Goal: Task Accomplishment & Management: Use online tool/utility

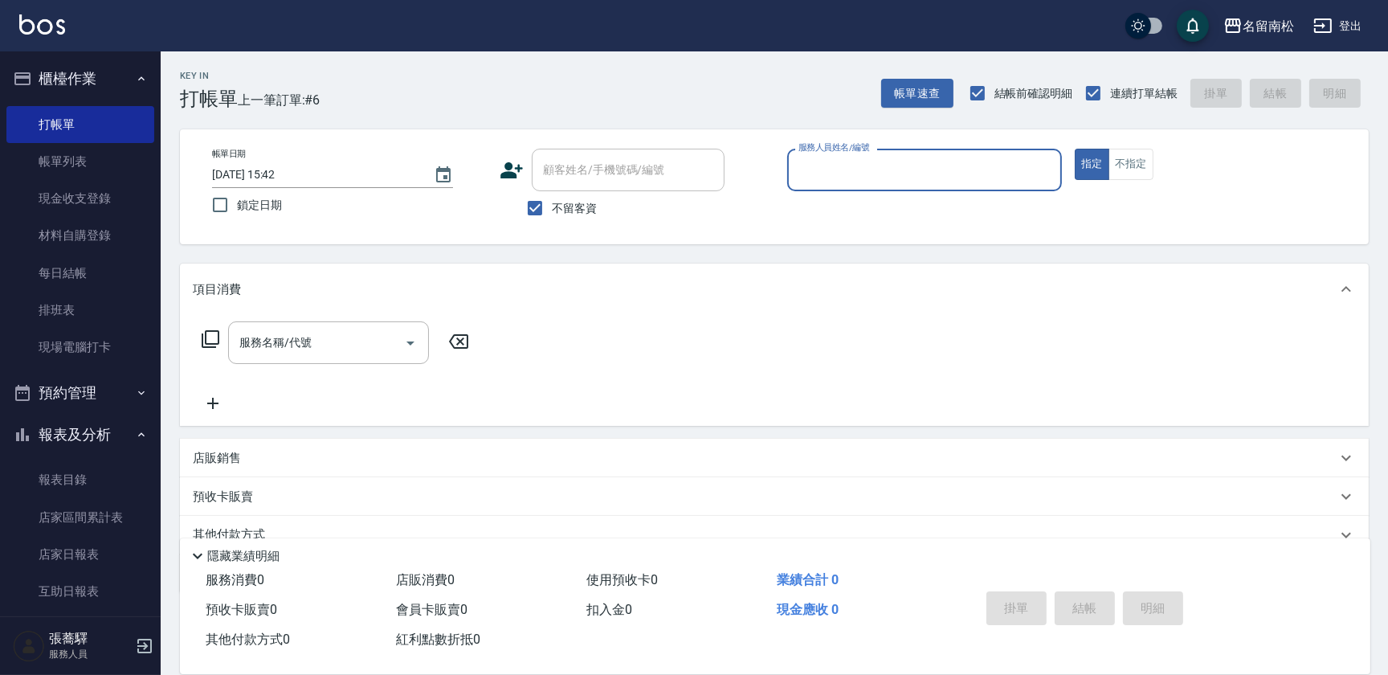
click at [834, 185] on div "服務人員姓名/編號" at bounding box center [924, 170] width 275 height 43
click at [826, 205] on span "[PERSON_NAME]-10" at bounding box center [825, 210] width 50 height 17
type input "賴宥彤-10"
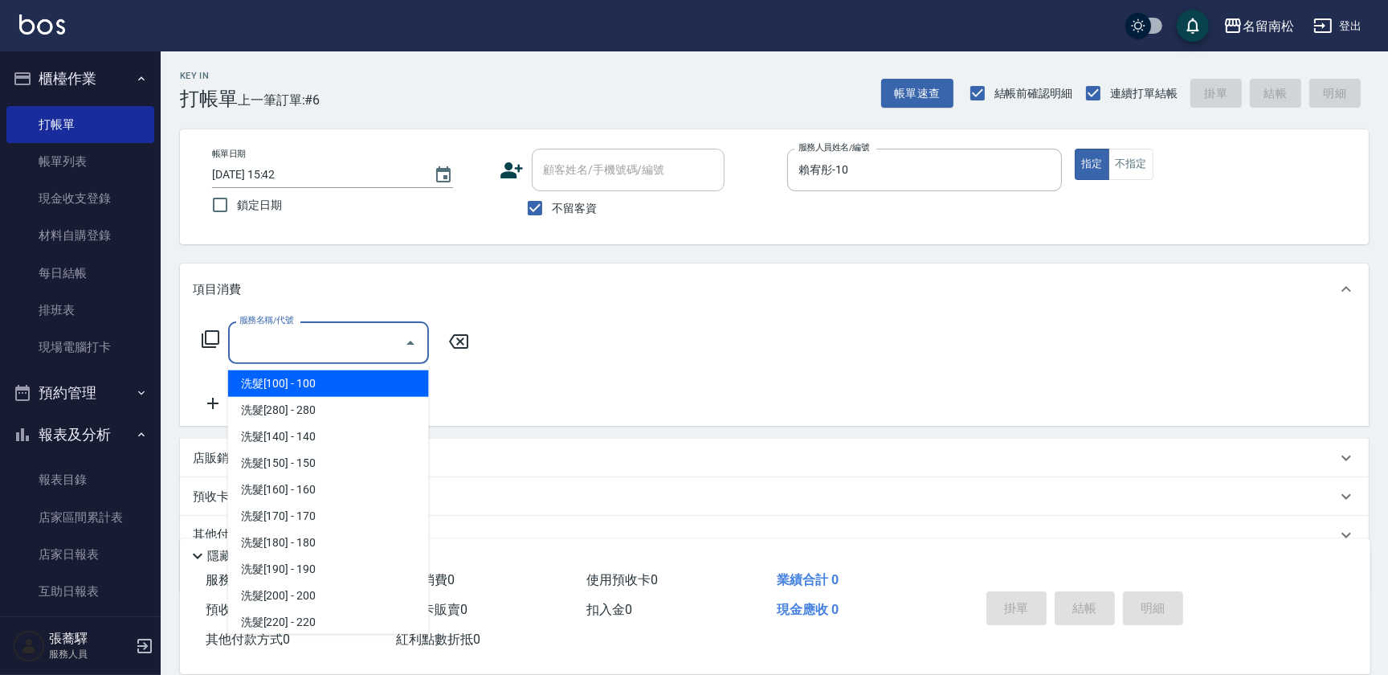
click at [386, 344] on input "服務名稱/代號" at bounding box center [316, 342] width 162 height 28
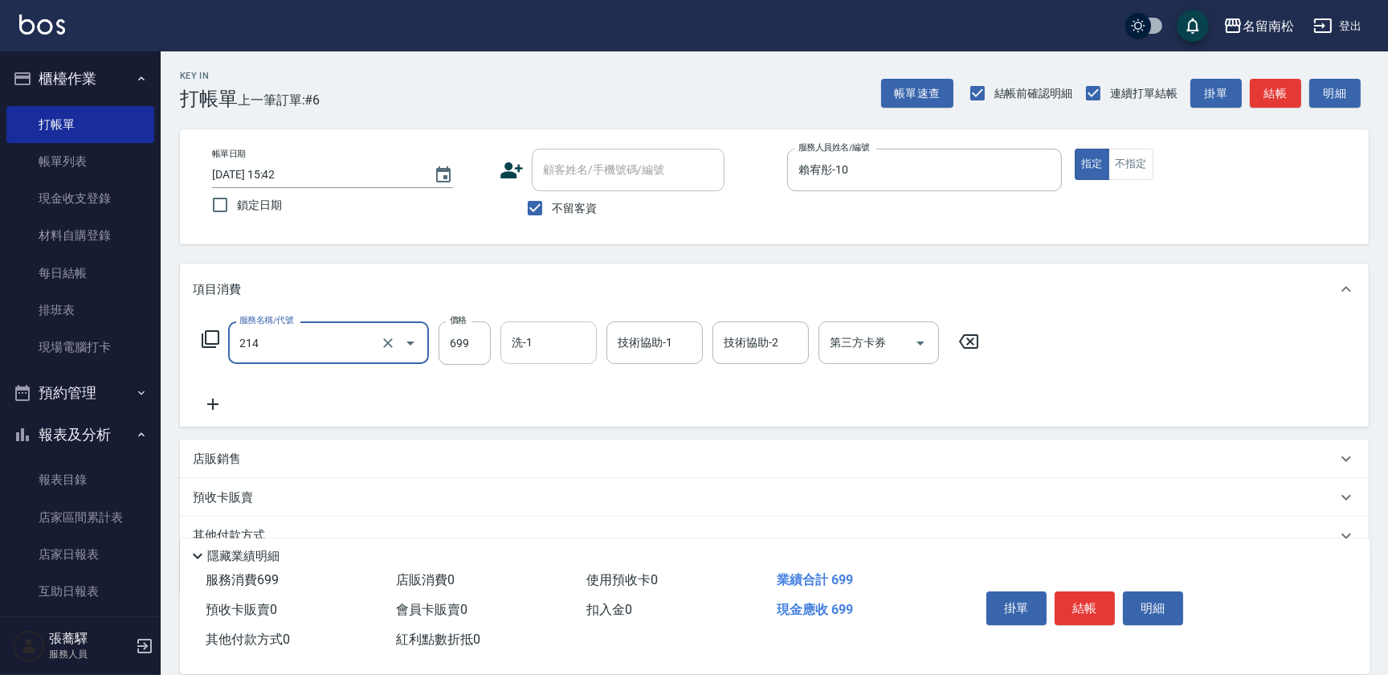
type input "滾珠洗髪699(214)"
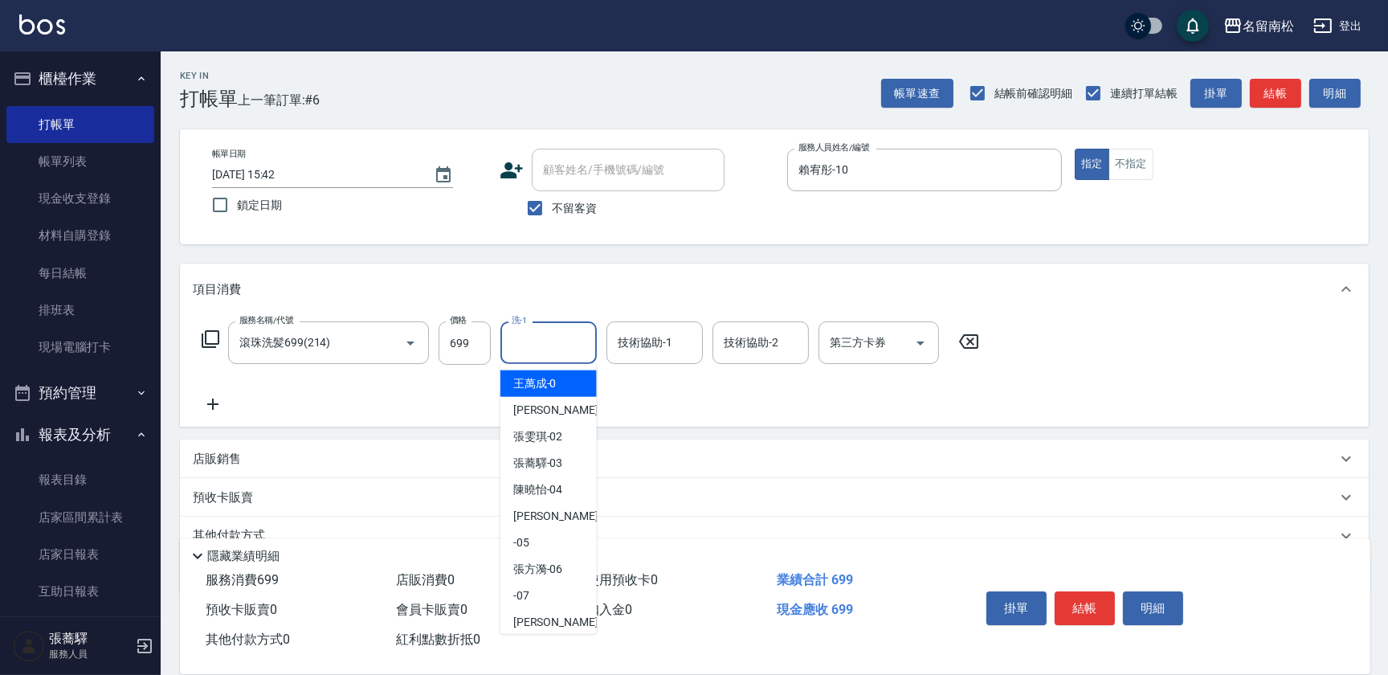
click at [549, 340] on input "洗-1" at bounding box center [549, 342] width 82 height 28
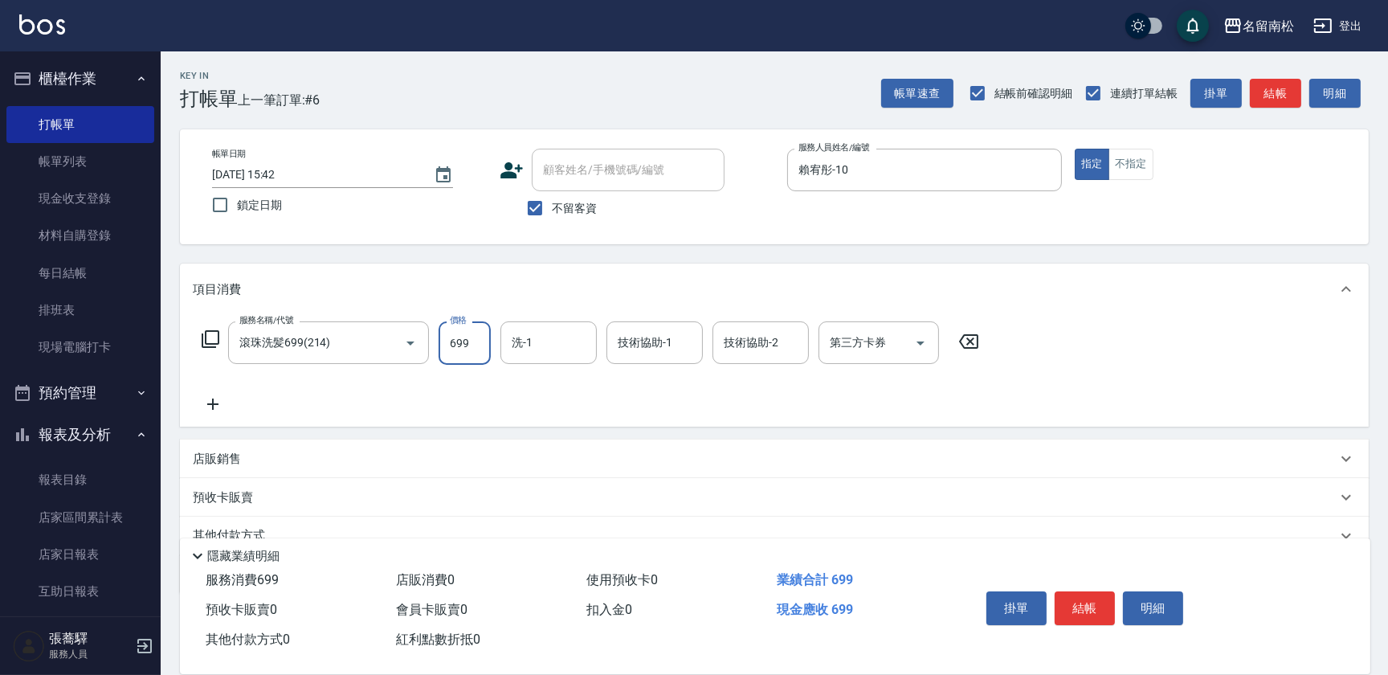
click at [474, 337] on input "699" at bounding box center [465, 342] width 52 height 43
click at [457, 336] on input "7700" at bounding box center [465, 342] width 52 height 43
type input "700"
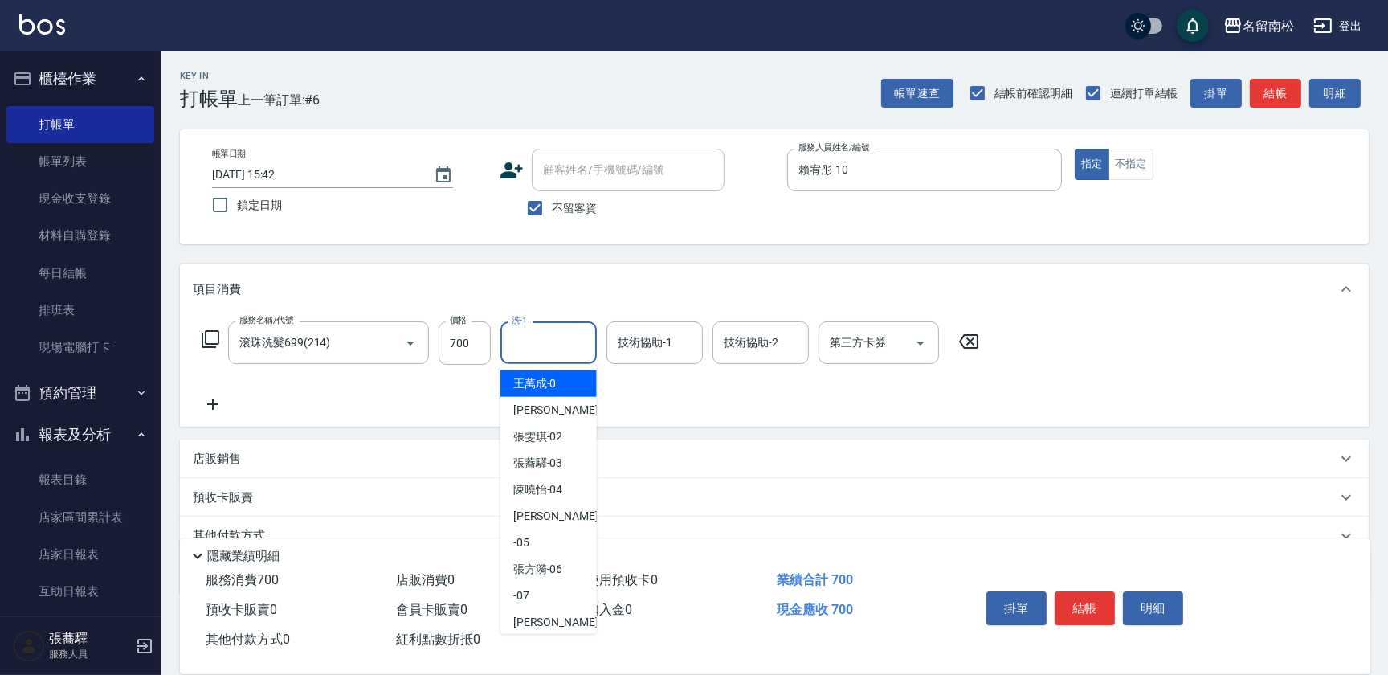
click at [539, 344] on input "洗-1" at bounding box center [549, 342] width 82 height 28
click at [565, 375] on div "[PERSON_NAME]-10" at bounding box center [548, 383] width 96 height 27
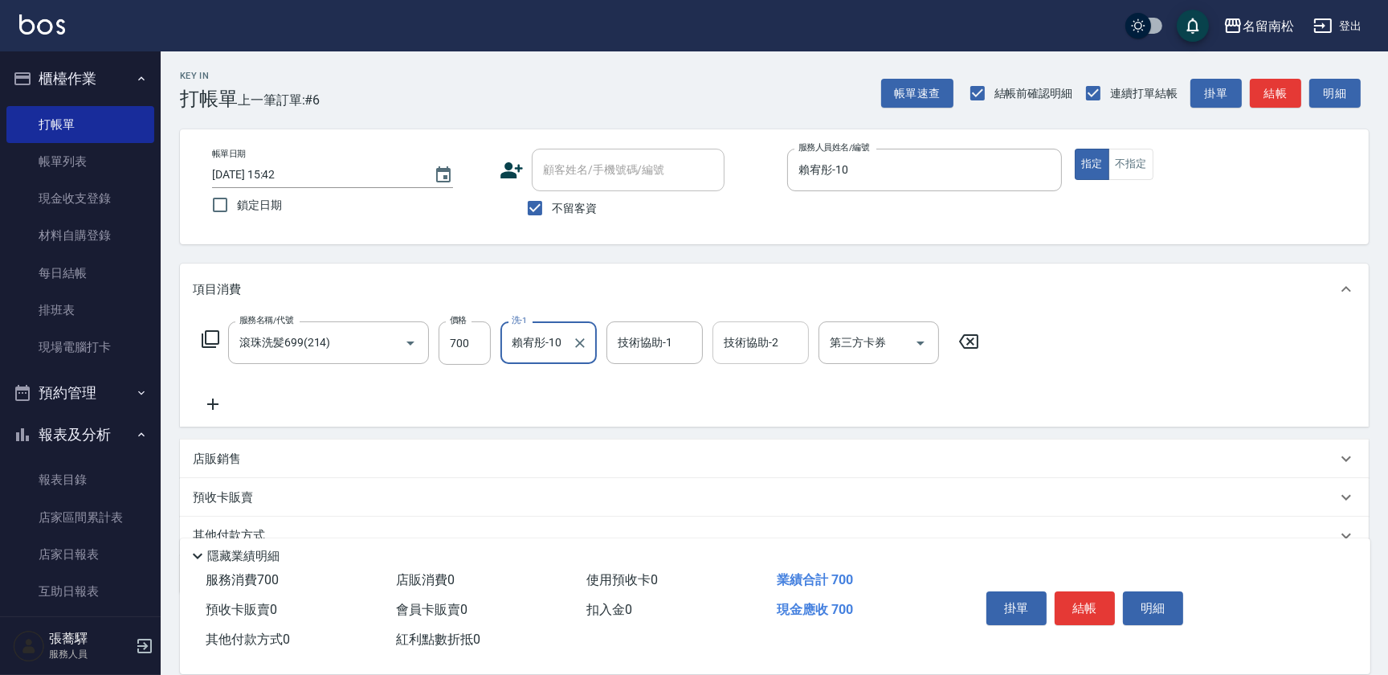
type input "賴宥彤-10"
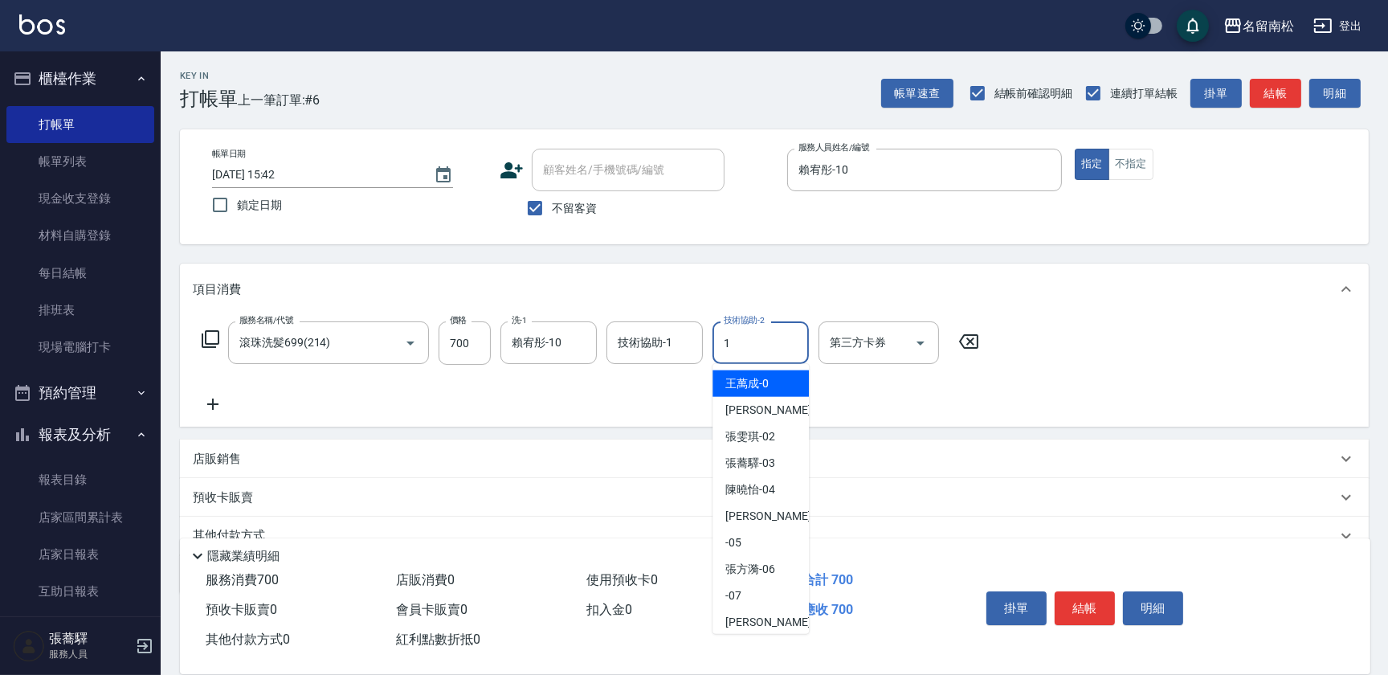
click at [720, 356] on input "1" at bounding box center [761, 342] width 82 height 28
click at [716, 390] on div "[PERSON_NAME]-10" at bounding box center [760, 383] width 96 height 27
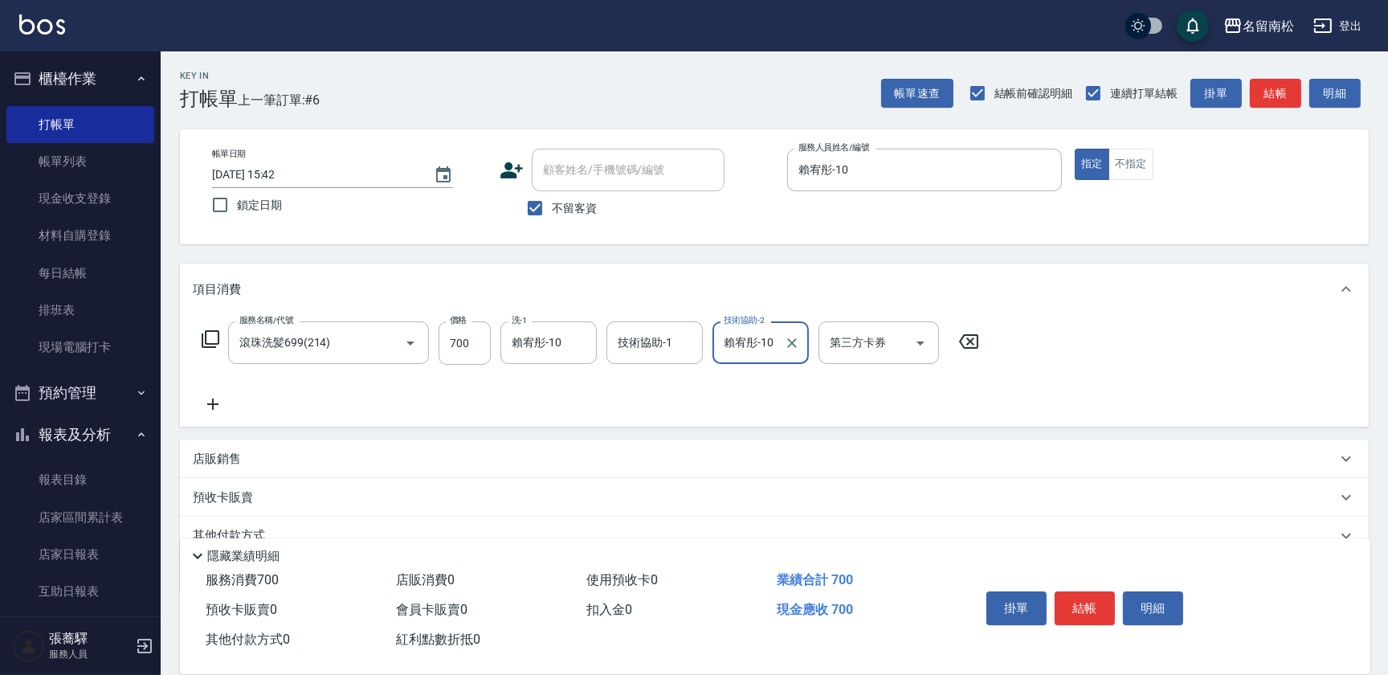
type input "賴宥彤-10"
click at [210, 402] on icon at bounding box center [213, 403] width 40 height 19
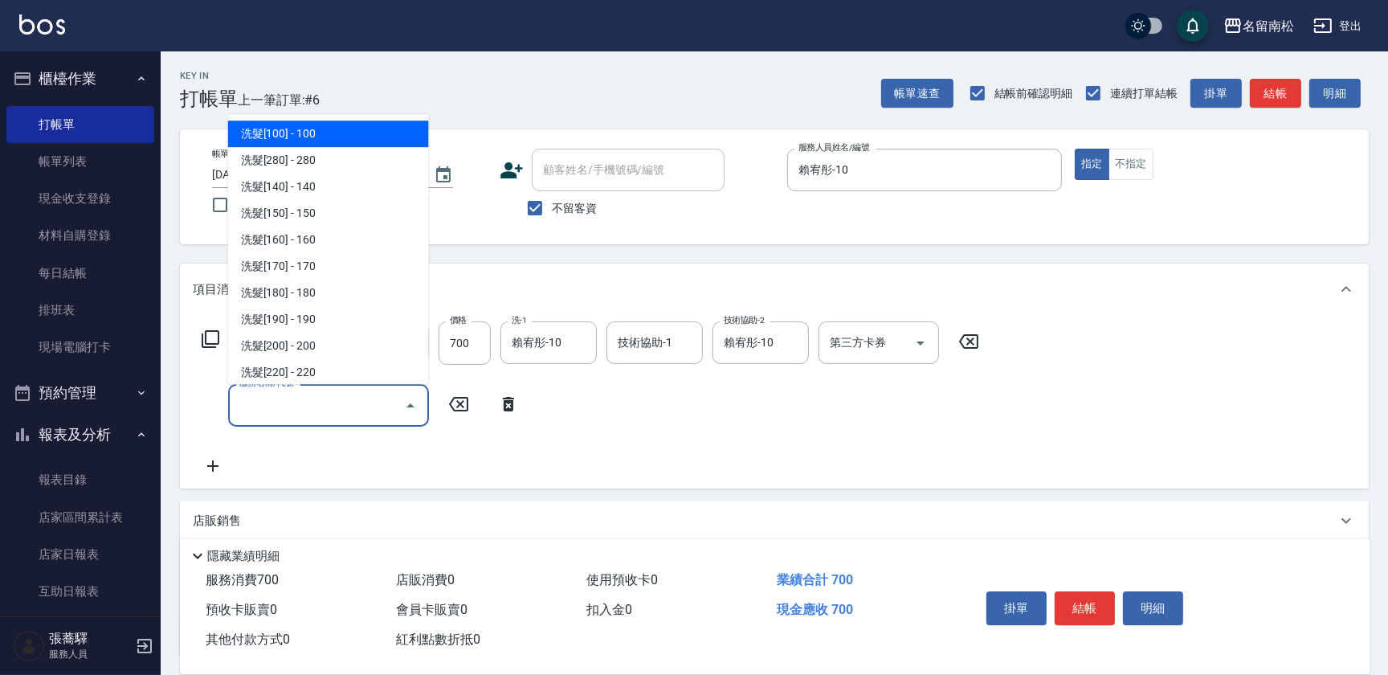
click at [259, 410] on input "服務名稱/代號" at bounding box center [316, 405] width 162 height 28
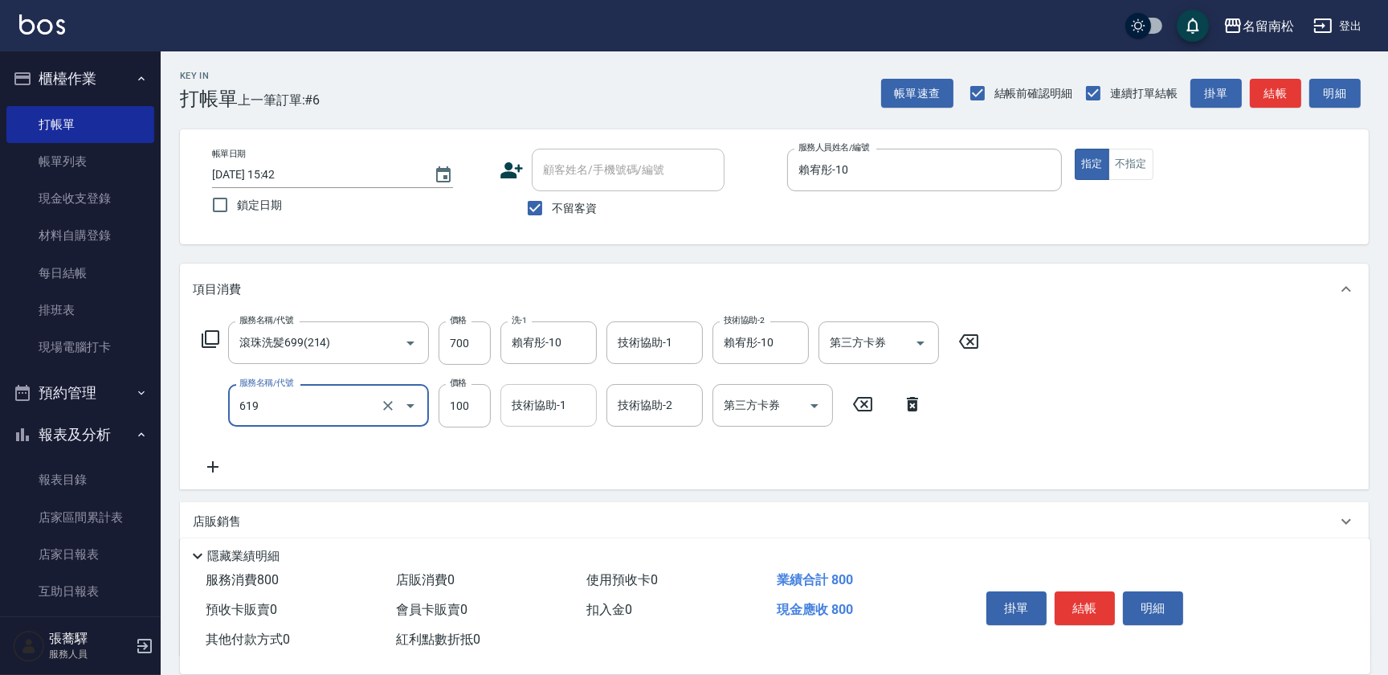
type input "[PERSON_NAME].玻酸.晶膜.水療(619)"
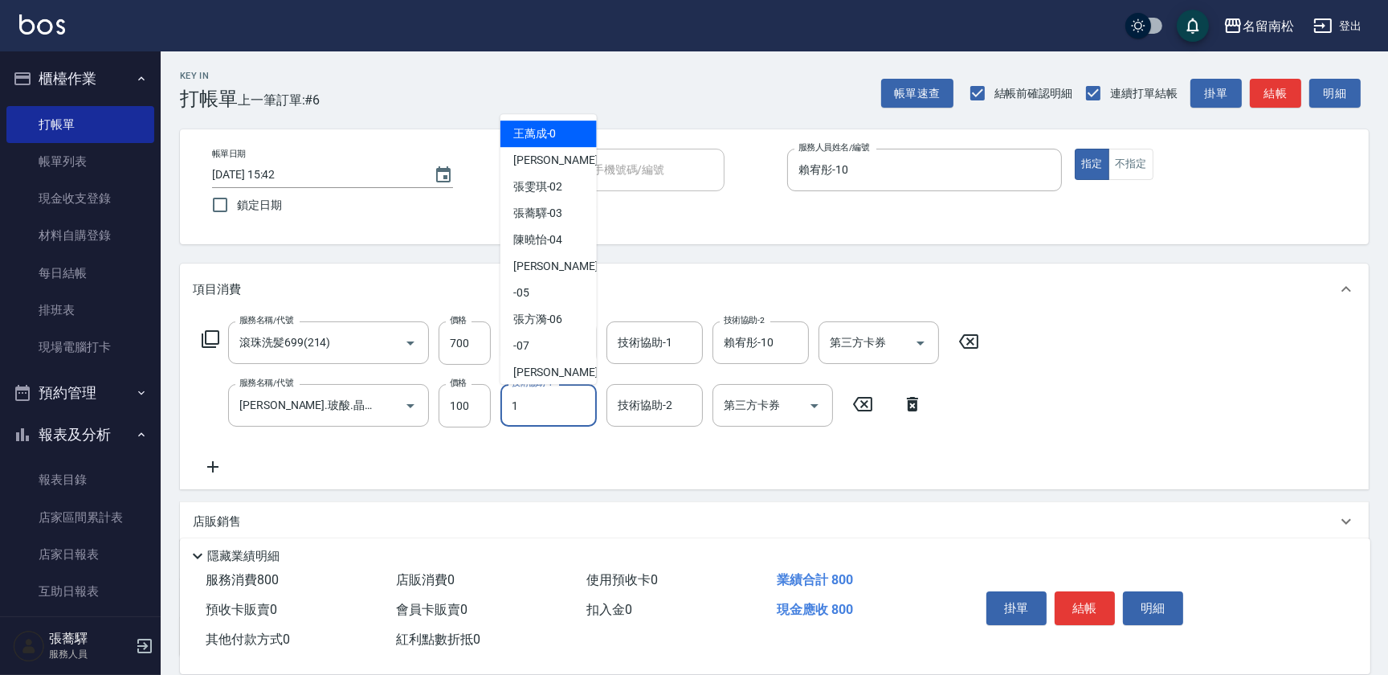
drag, startPoint x: 524, startPoint y: 409, endPoint x: 528, endPoint y: 432, distance: 23.5
click at [525, 409] on input "1" at bounding box center [549, 405] width 82 height 28
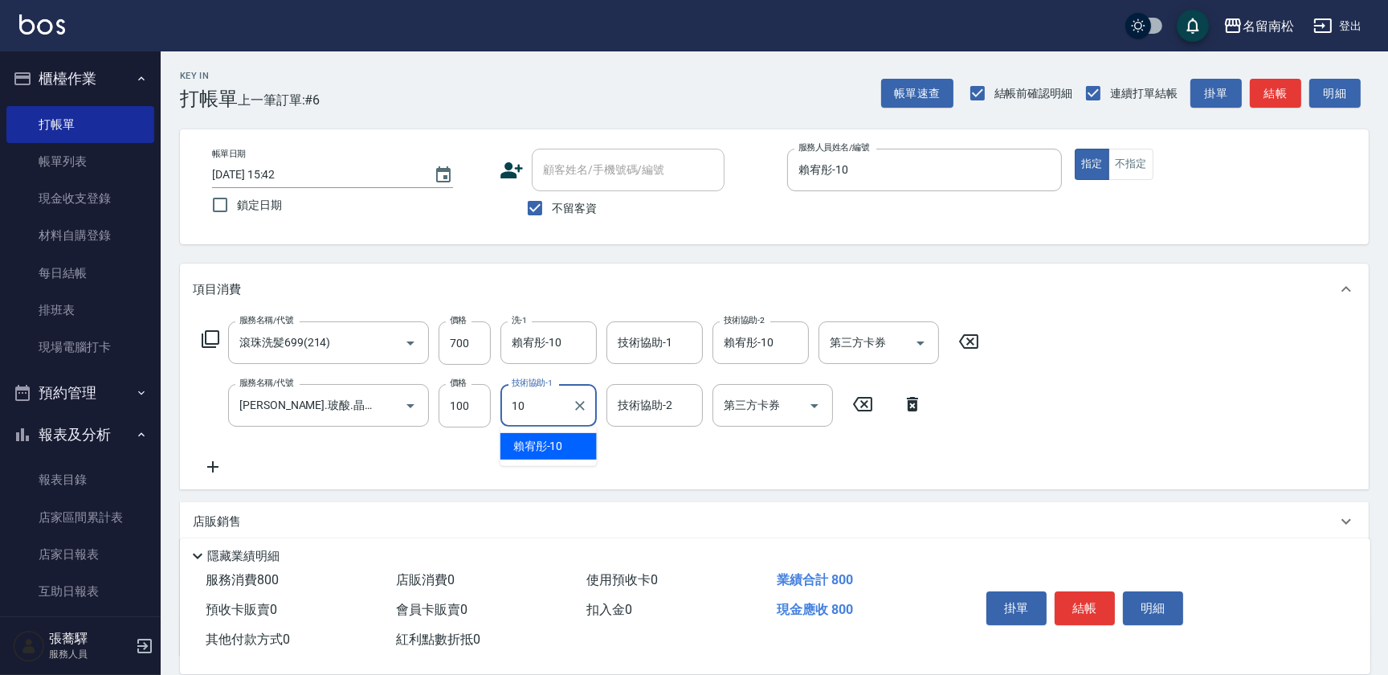
click at [532, 440] on span "[PERSON_NAME]-10" at bounding box center [538, 446] width 50 height 17
type input "賴宥彤-10"
click at [1081, 605] on button "結帳" at bounding box center [1085, 608] width 60 height 34
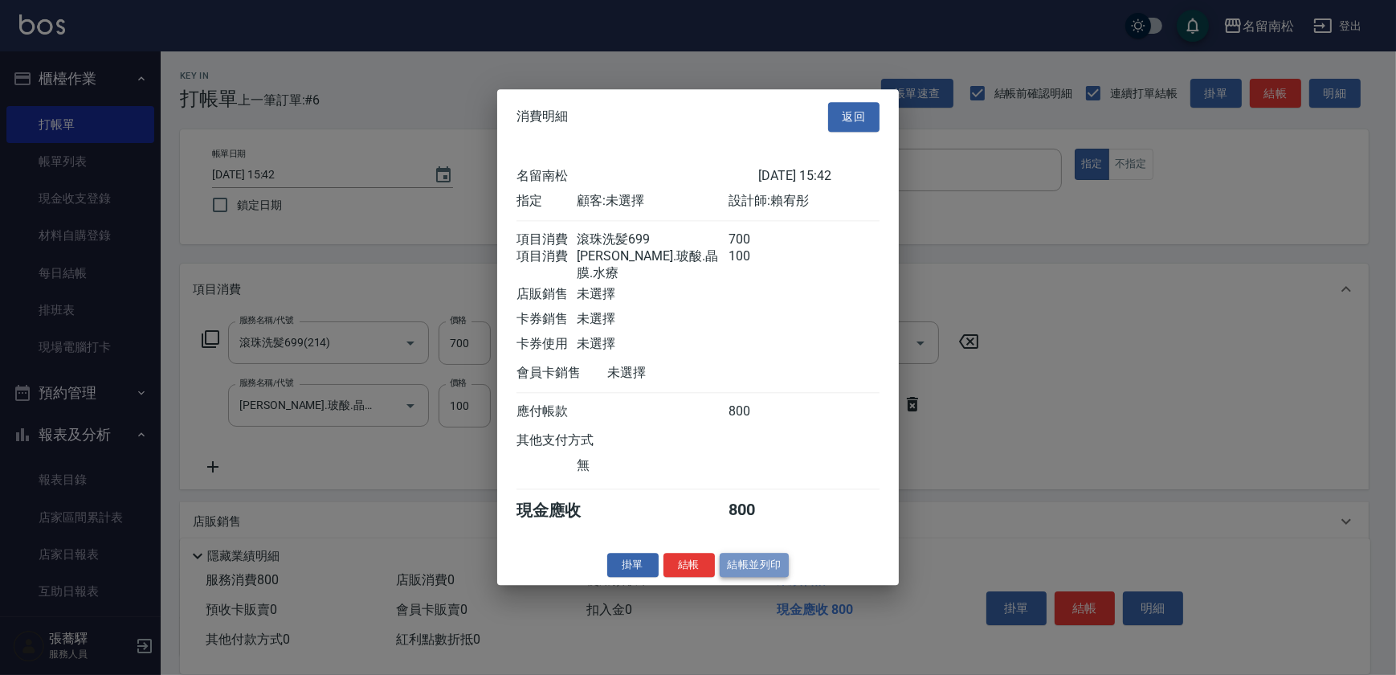
click at [733, 554] on button "結帳並列印" at bounding box center [755, 565] width 70 height 25
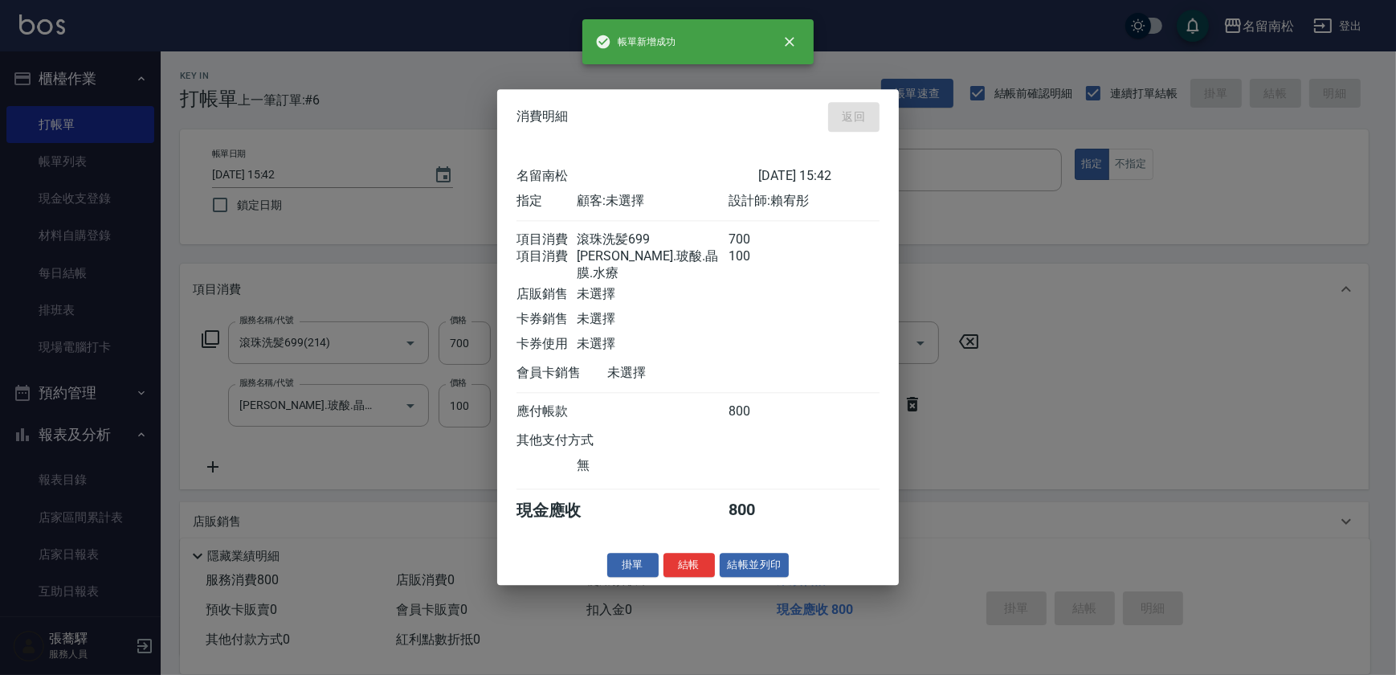
type input "[DATE] 16:17"
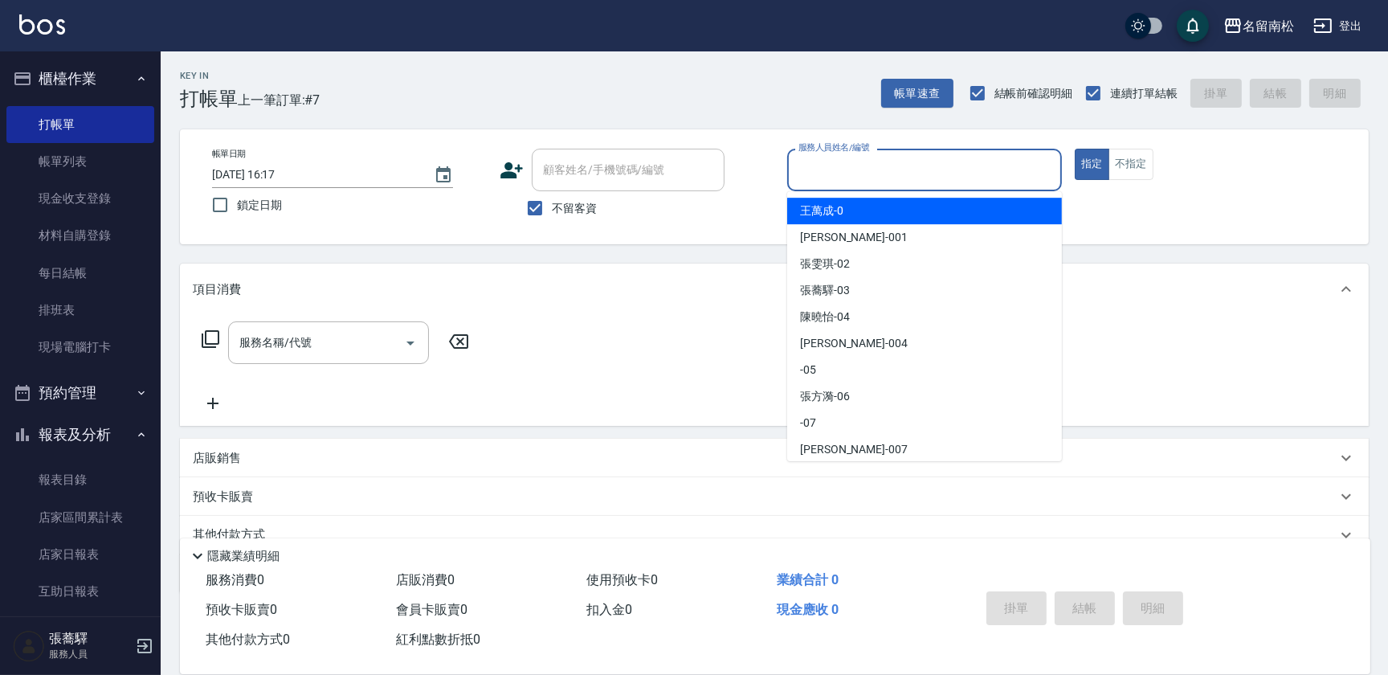
click at [911, 163] on input "服務人員姓名/編號" at bounding box center [924, 170] width 260 height 28
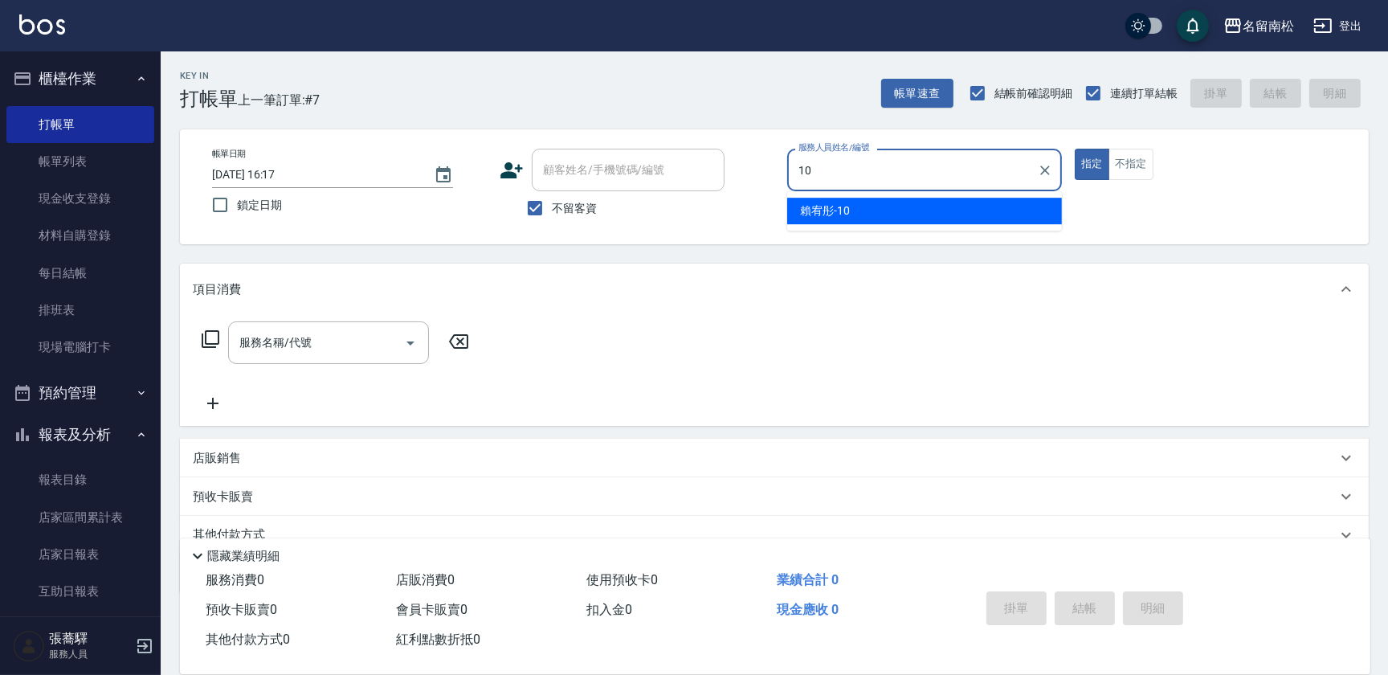
click at [890, 204] on div "[PERSON_NAME]-10" at bounding box center [924, 211] width 275 height 27
type input "賴宥彤-10"
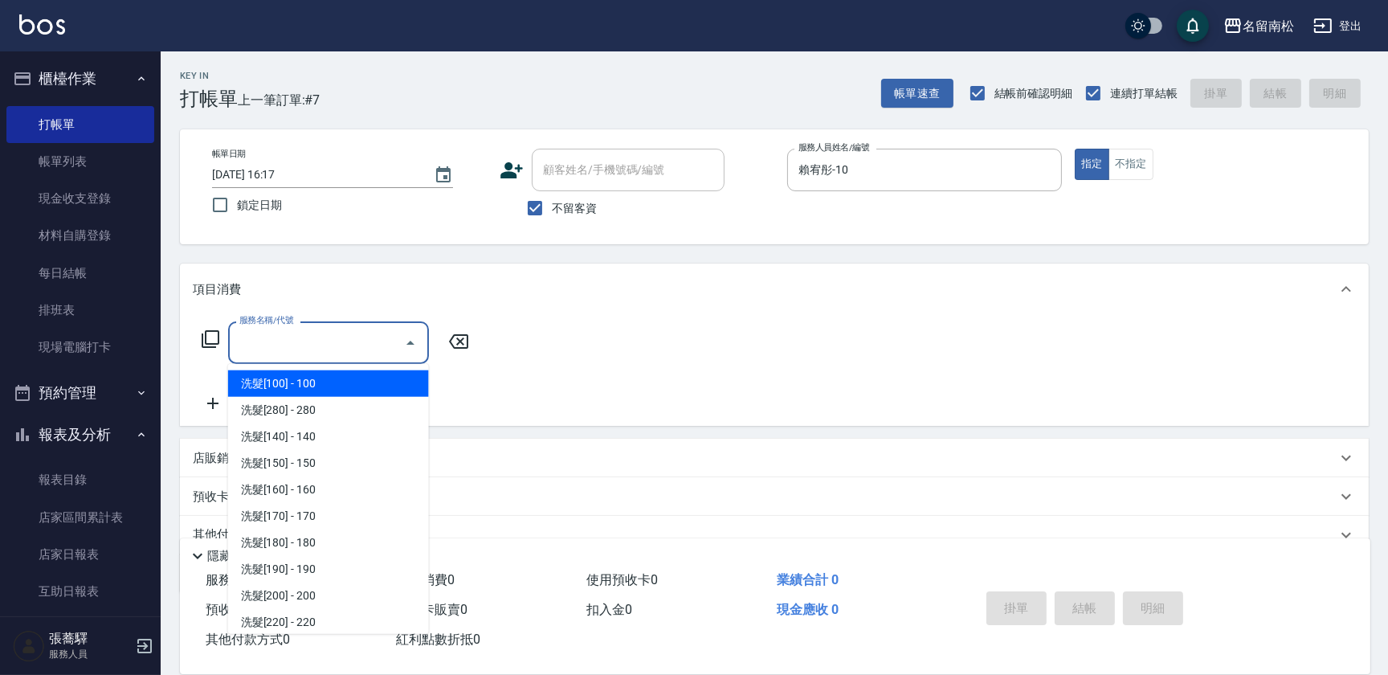
click at [311, 328] on input "服務名稱/代號" at bounding box center [316, 342] width 162 height 28
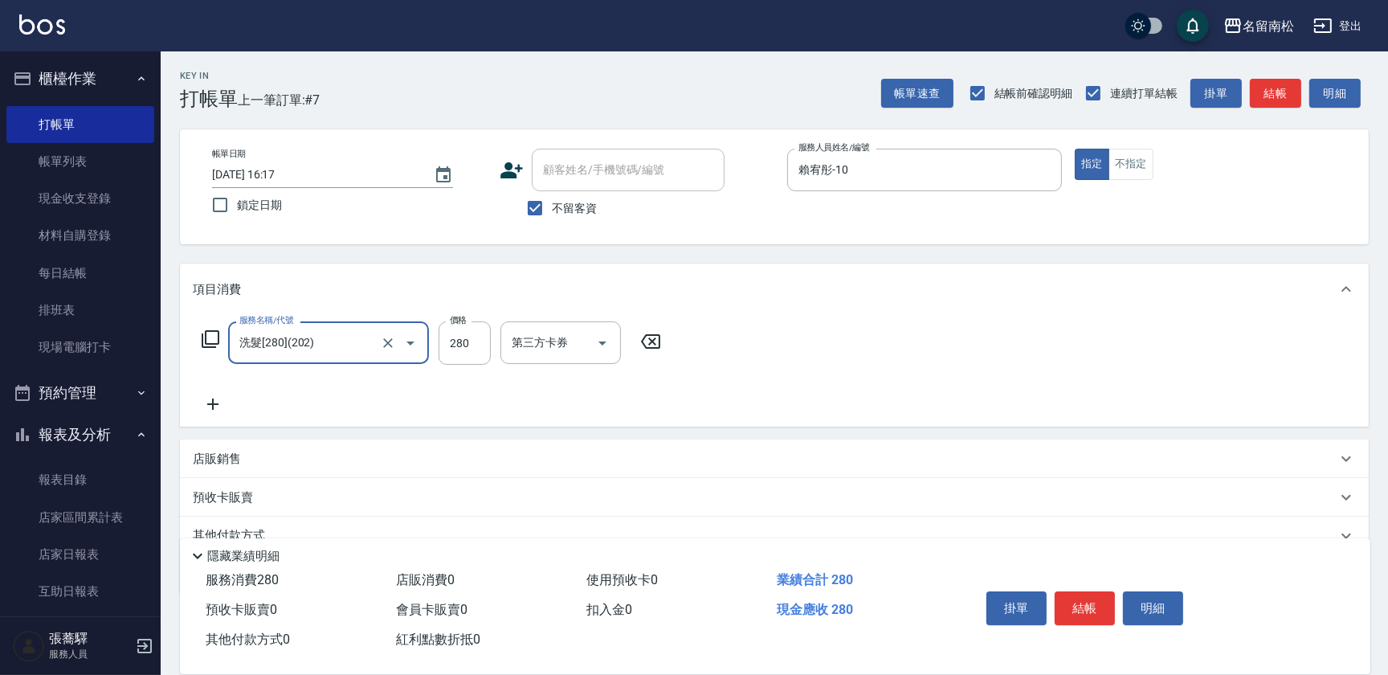
type input "洗髮[280](202)"
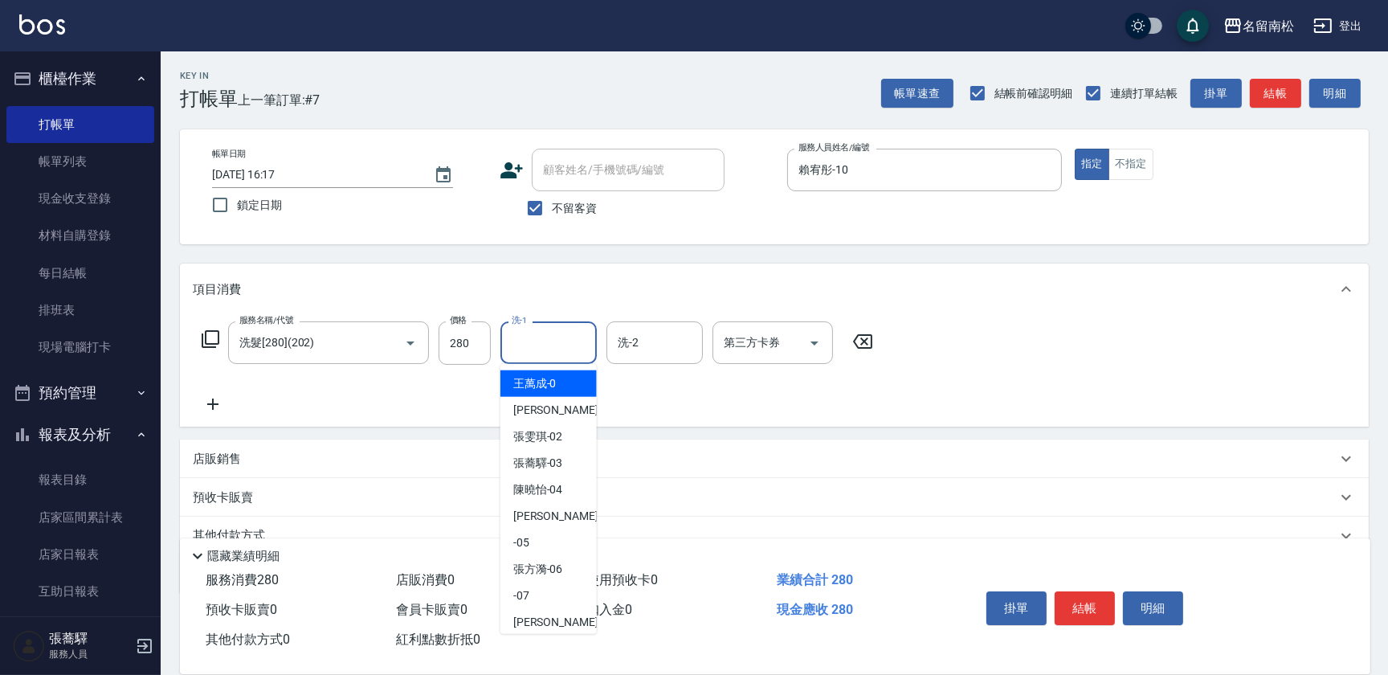
click at [532, 347] on input "洗-1" at bounding box center [549, 342] width 82 height 28
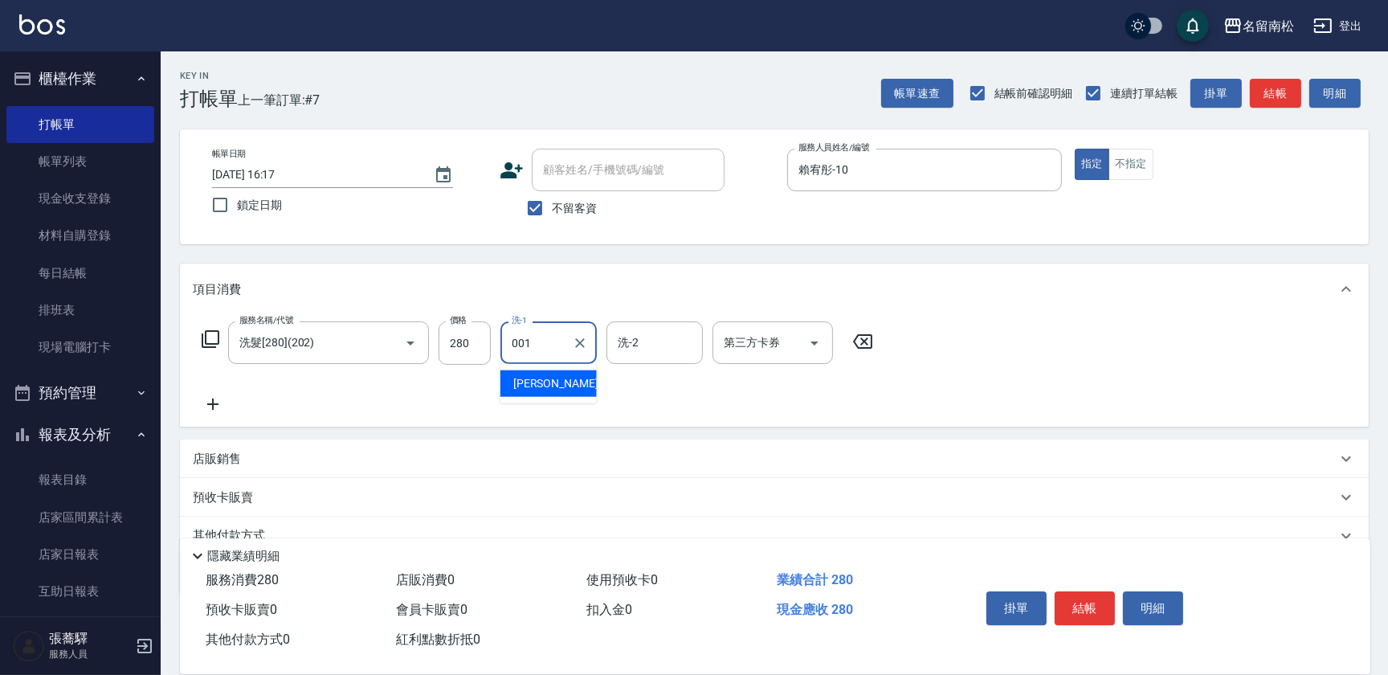
type input "[PERSON_NAME]-001"
click at [212, 401] on icon at bounding box center [213, 403] width 40 height 19
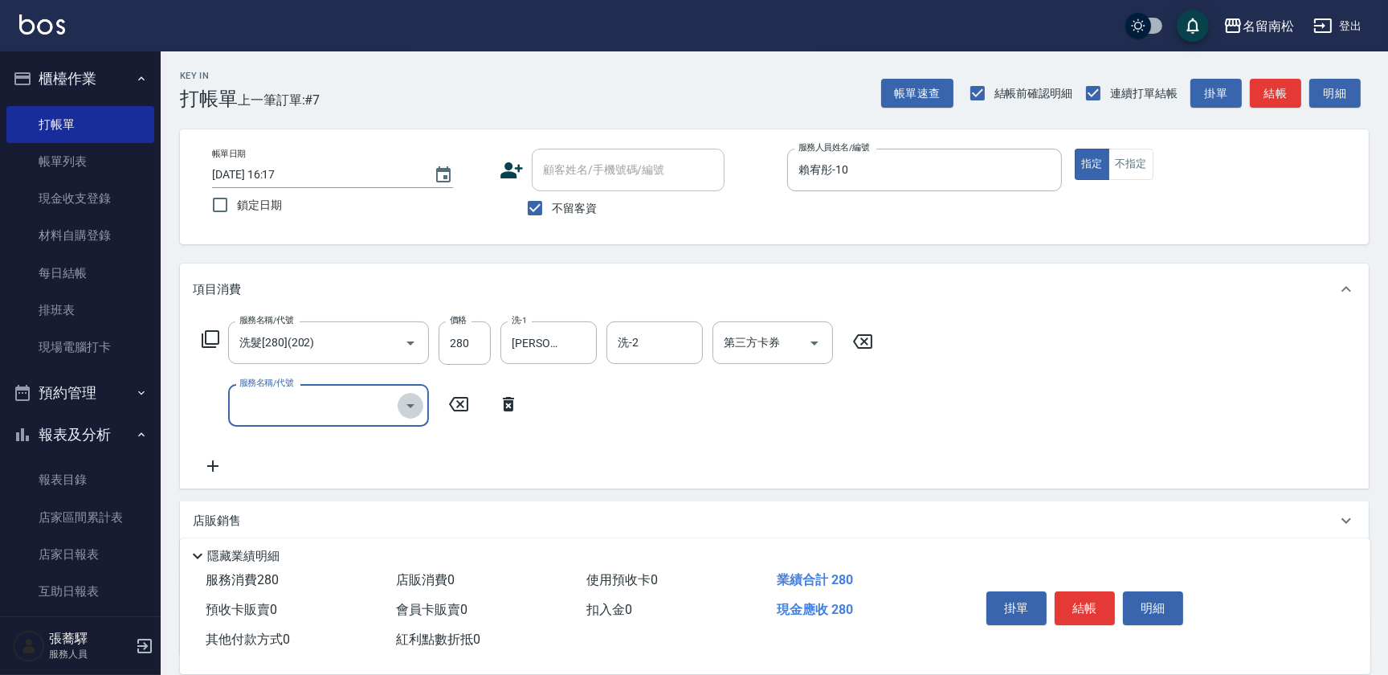
click at [404, 403] on icon "Open" at bounding box center [410, 405] width 19 height 19
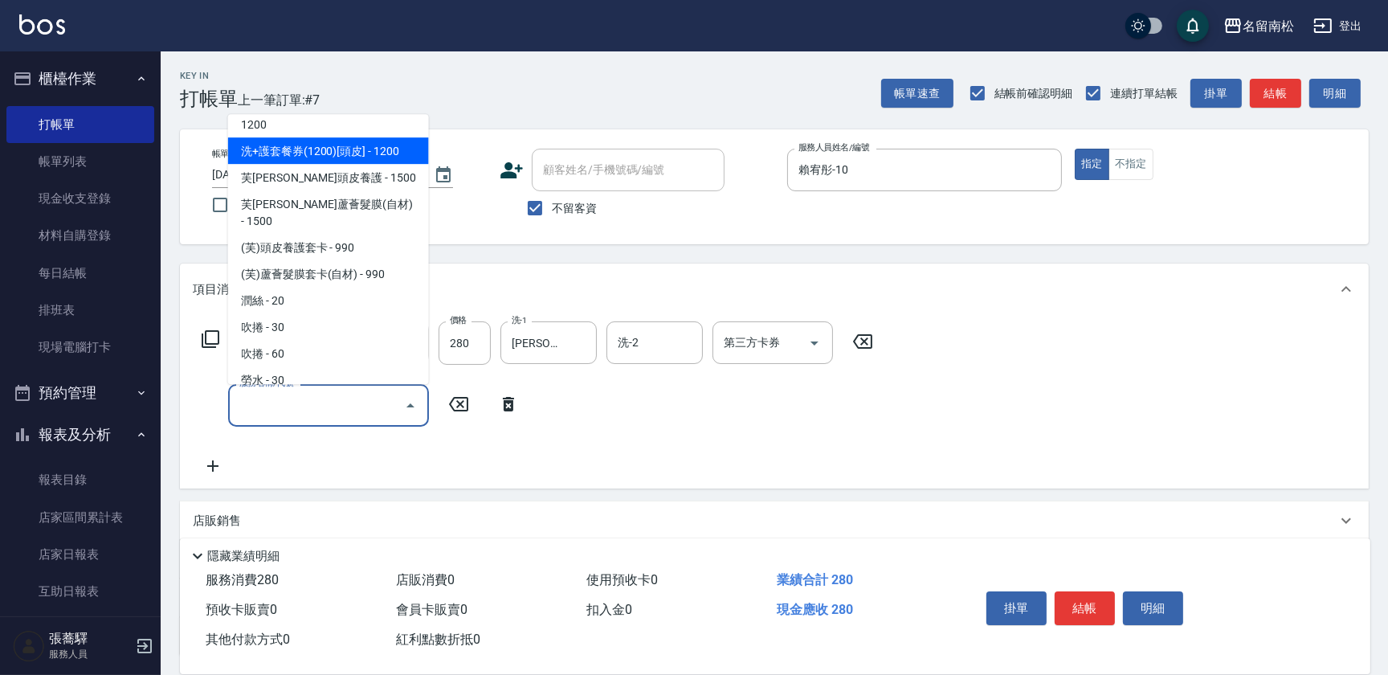
scroll to position [2628, 0]
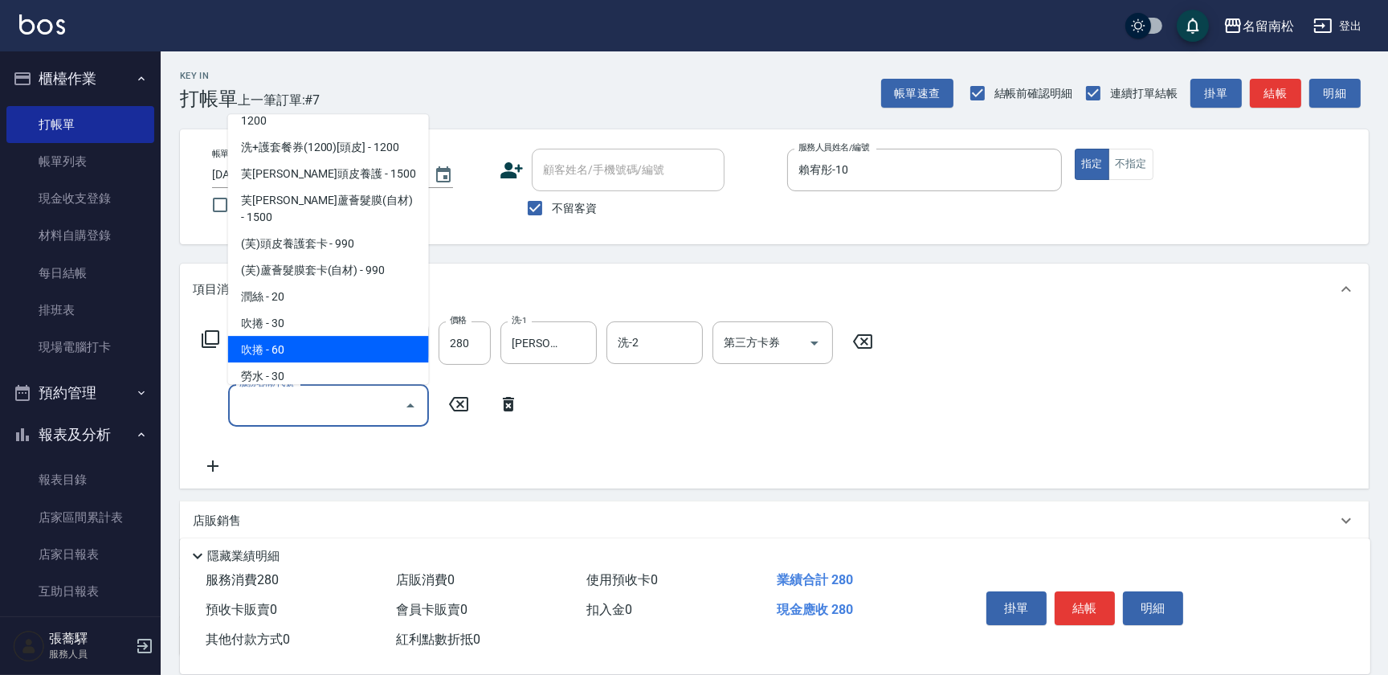
click at [336, 337] on span "吹捲 - 60" at bounding box center [328, 349] width 201 height 27
type input "吹捲(803)"
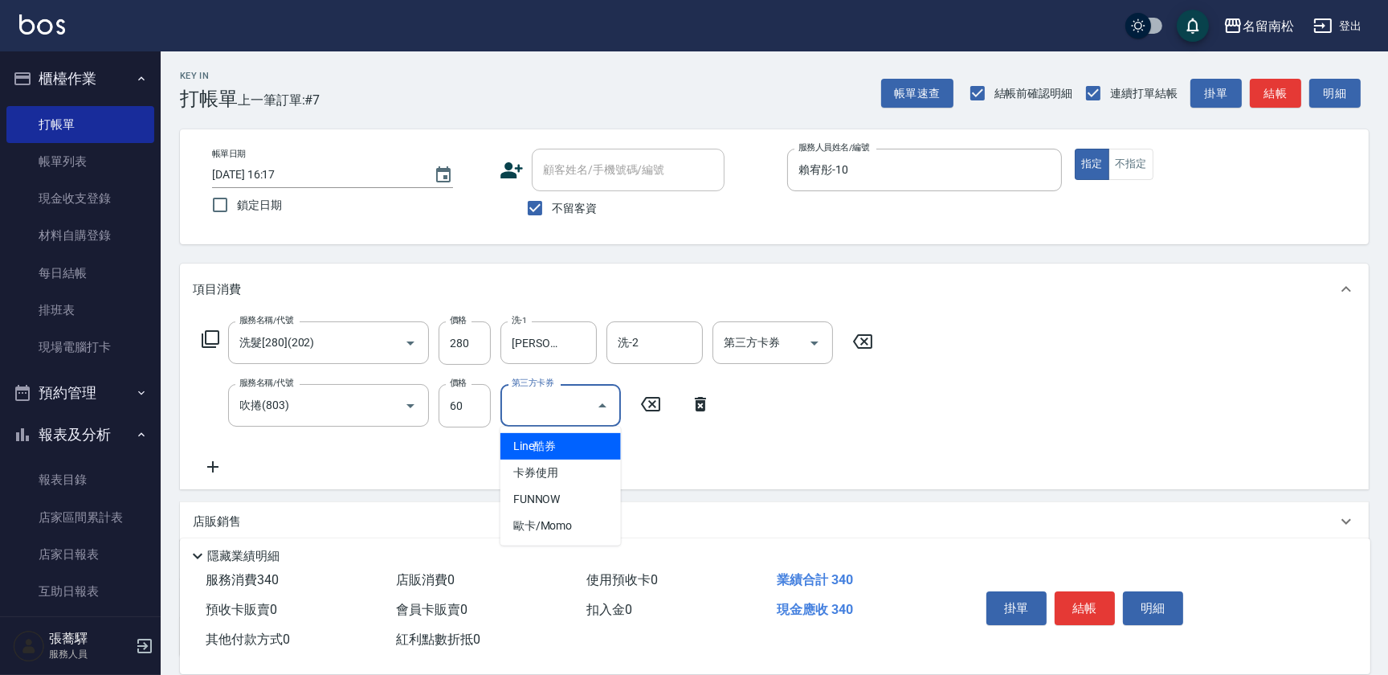
click at [537, 398] on input "第三方卡券" at bounding box center [549, 405] width 82 height 28
click at [544, 402] on input "第三方卡券" at bounding box center [549, 405] width 82 height 28
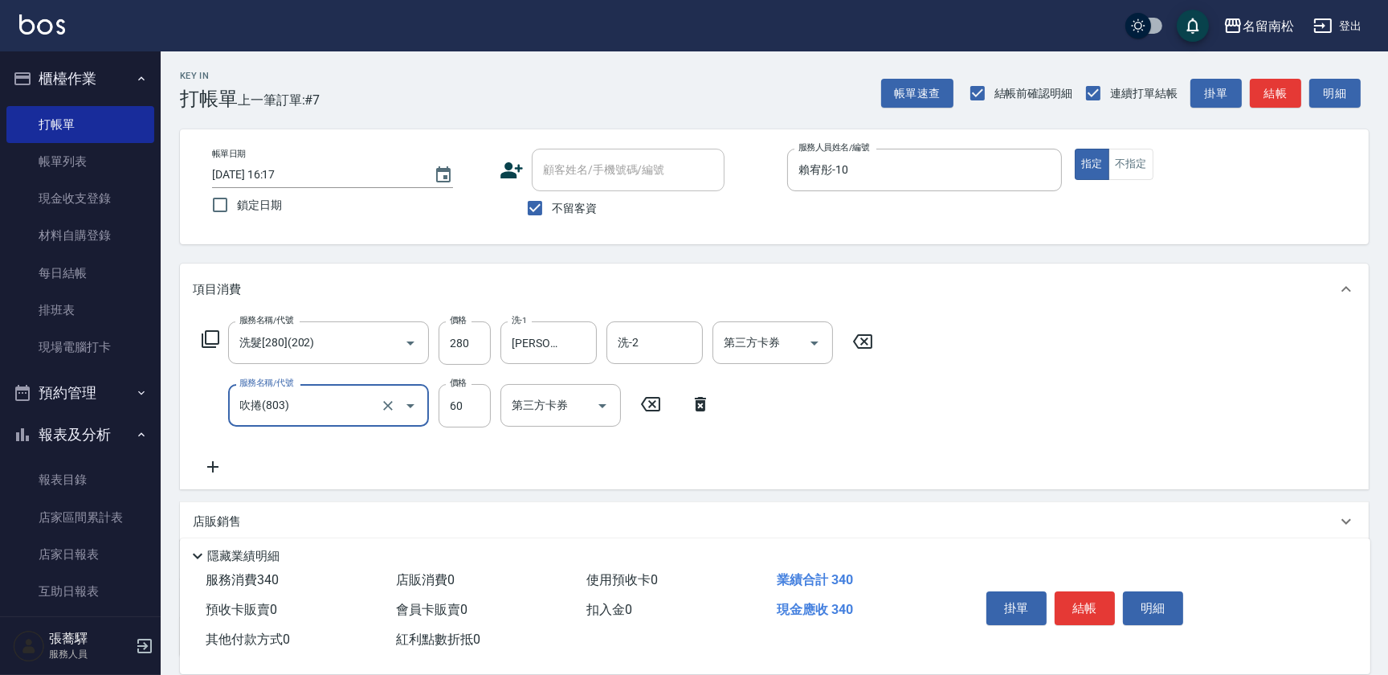
click at [355, 405] on input "吹捲(803)" at bounding box center [305, 405] width 141 height 28
type input "勞水(805)"
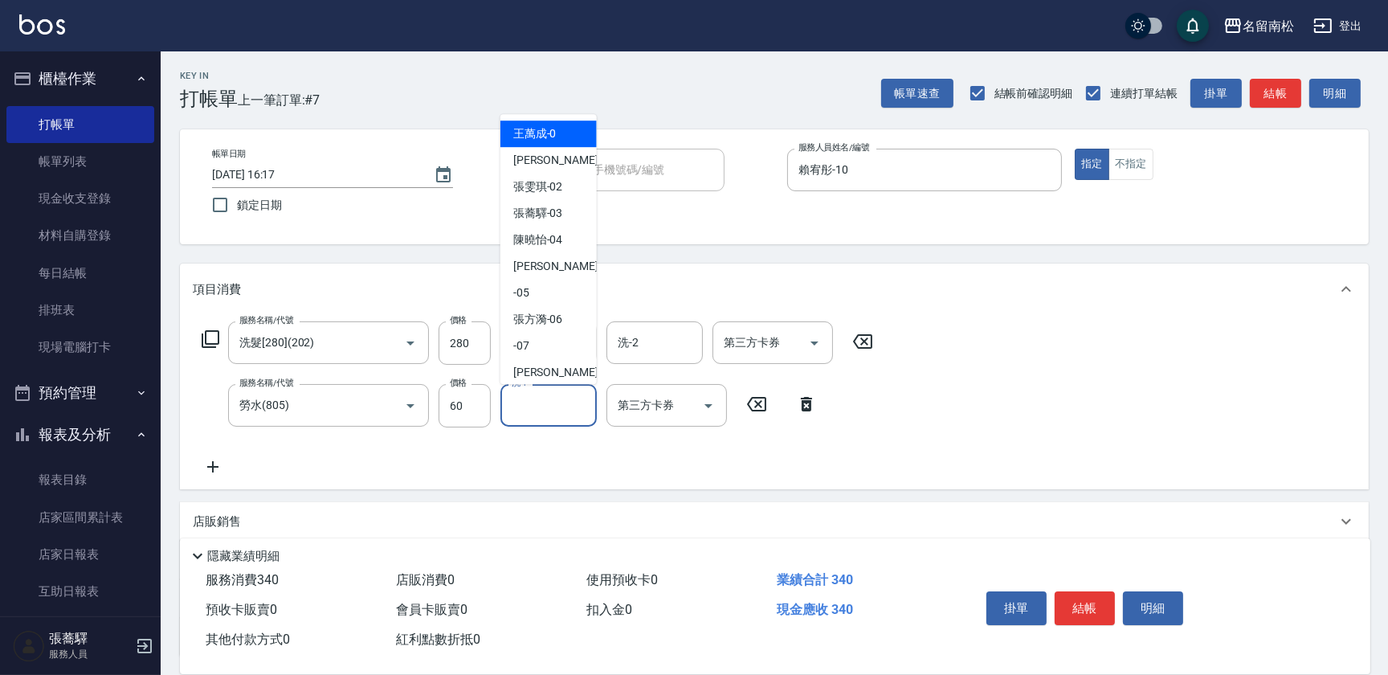
click at [522, 406] on input "洗-1" at bounding box center [549, 405] width 82 height 28
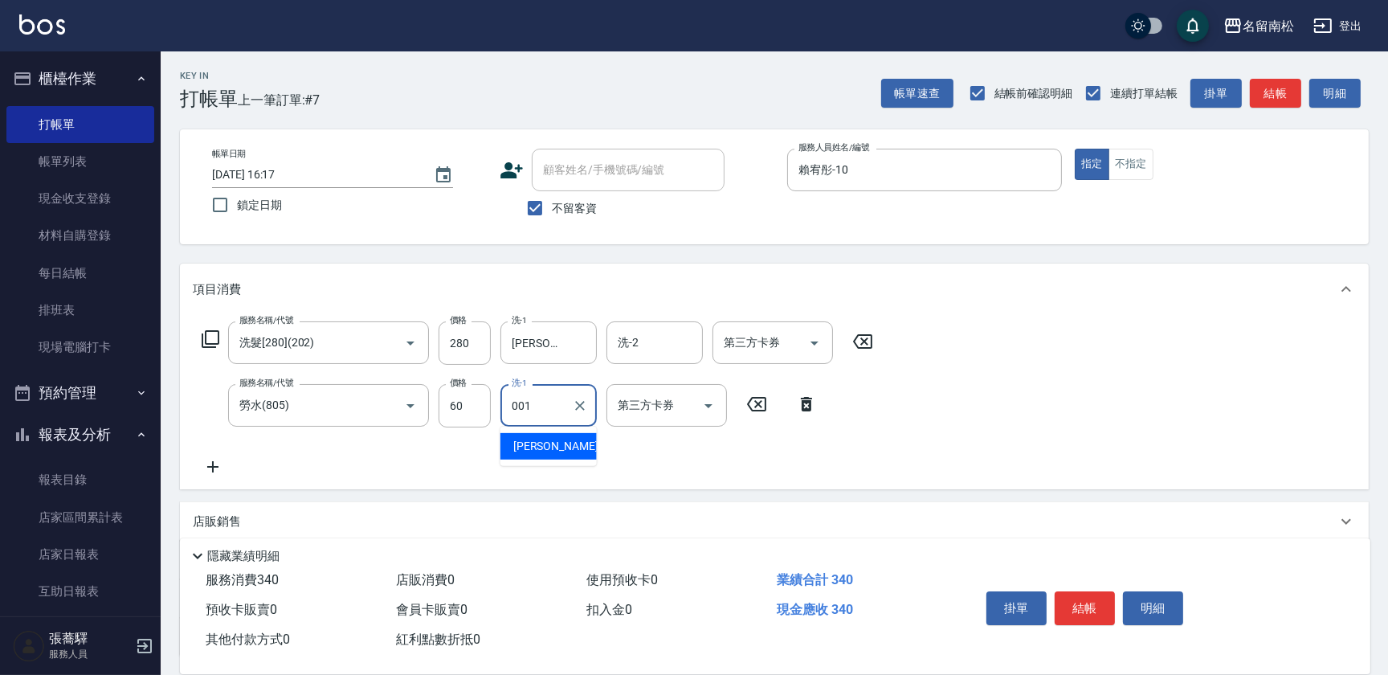
click at [567, 443] on span "[PERSON_NAME] -001" at bounding box center [567, 446] width 108 height 17
type input "[PERSON_NAME]-001"
click at [1075, 591] on button "結帳" at bounding box center [1085, 608] width 60 height 34
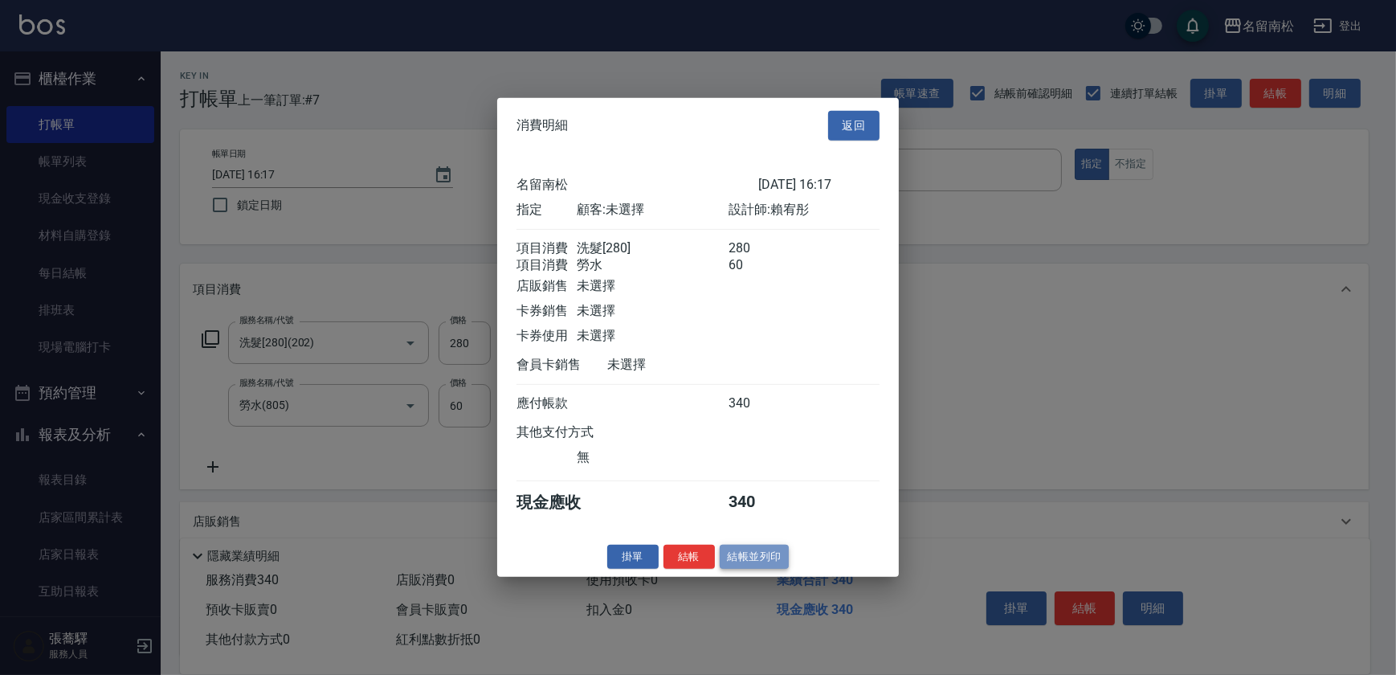
click at [761, 557] on button "結帳並列印" at bounding box center [755, 556] width 70 height 25
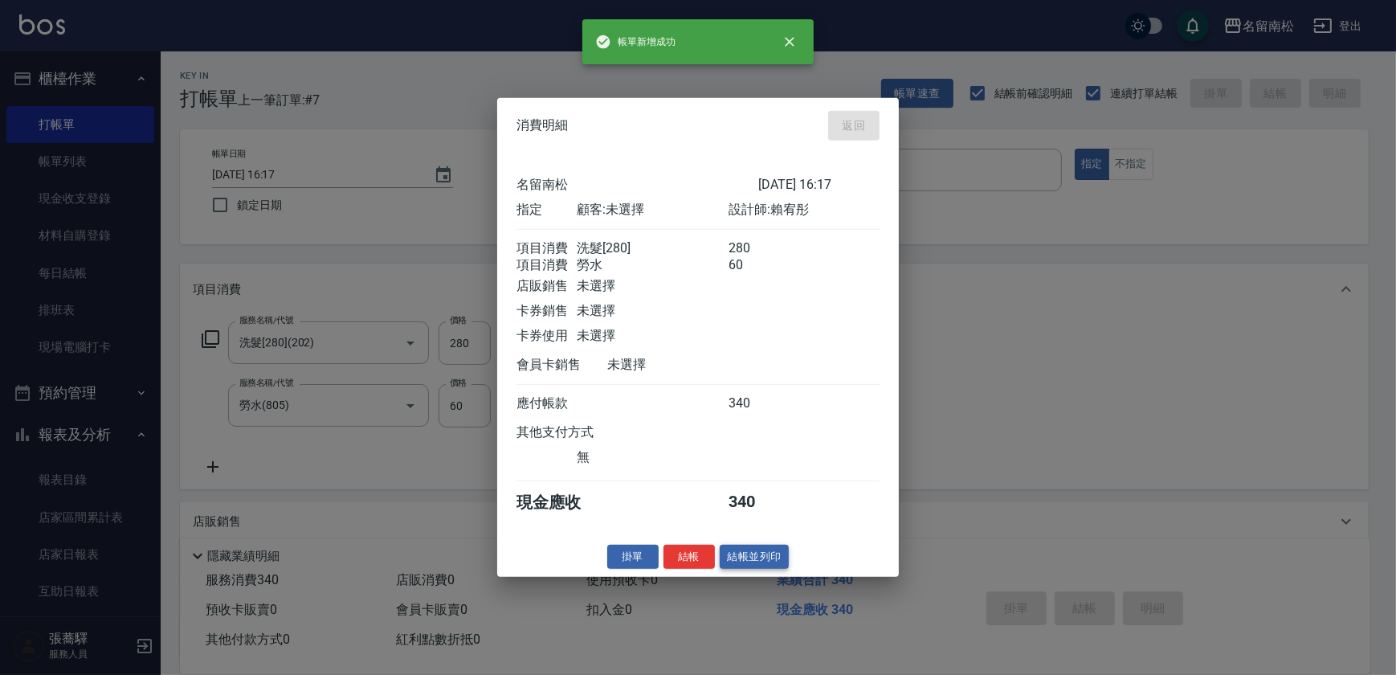
type input "[DATE] 16:18"
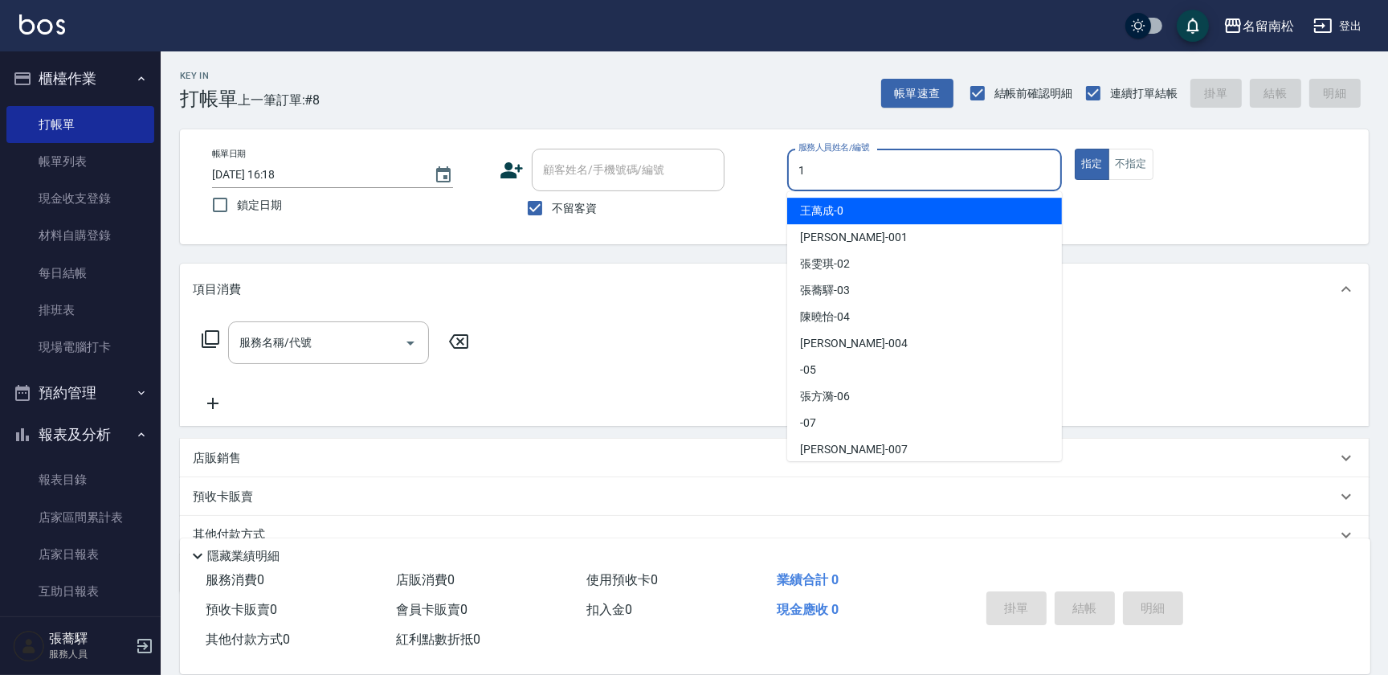
drag, startPoint x: 905, startPoint y: 165, endPoint x: 900, endPoint y: 211, distance: 46.9
click at [904, 168] on input "1" at bounding box center [924, 170] width 260 height 28
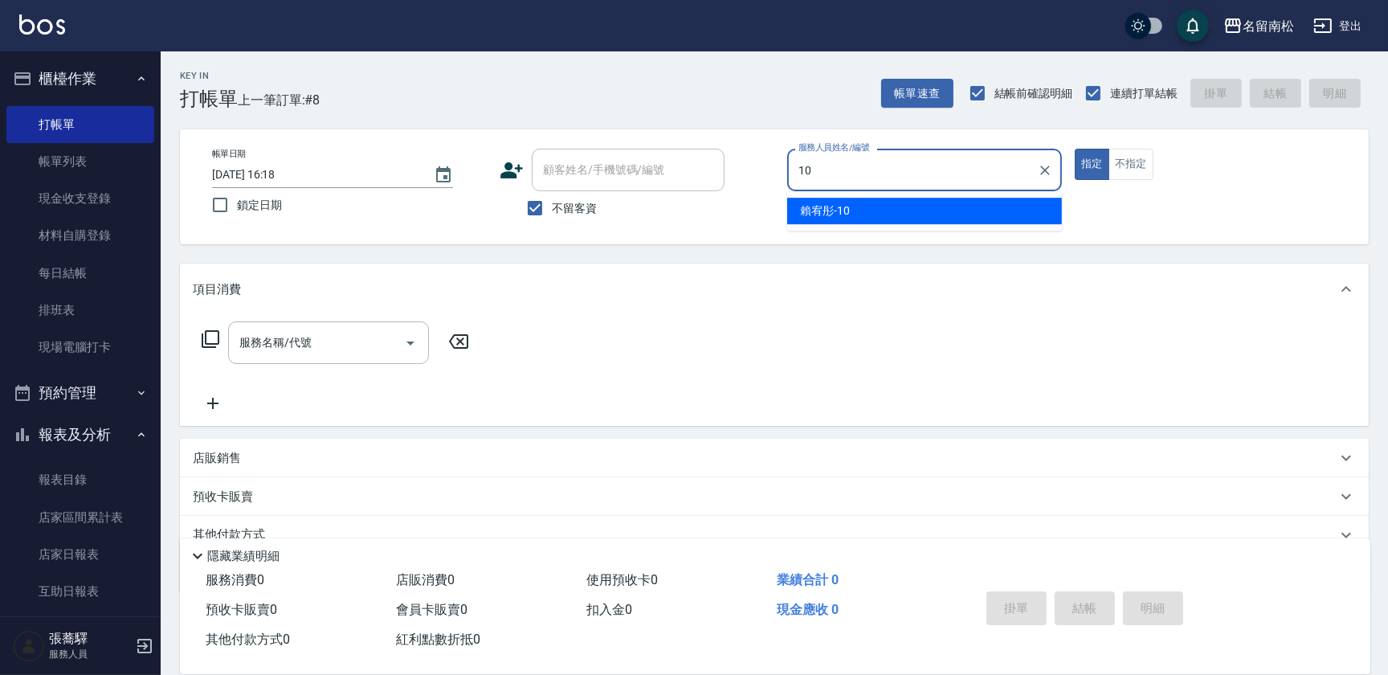
click at [900, 216] on div "[PERSON_NAME]-10" at bounding box center [924, 211] width 275 height 27
type input "賴宥彤-10"
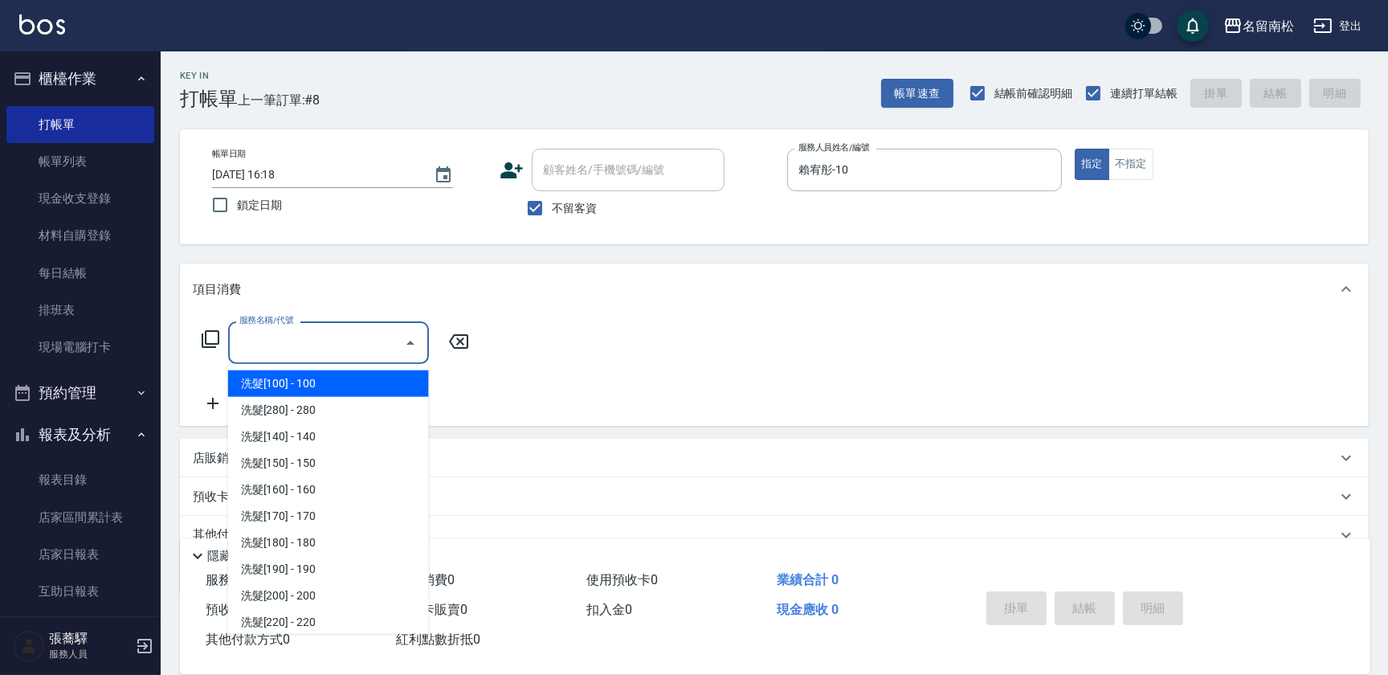
click at [369, 337] on input "服務名稱/代號" at bounding box center [316, 342] width 162 height 28
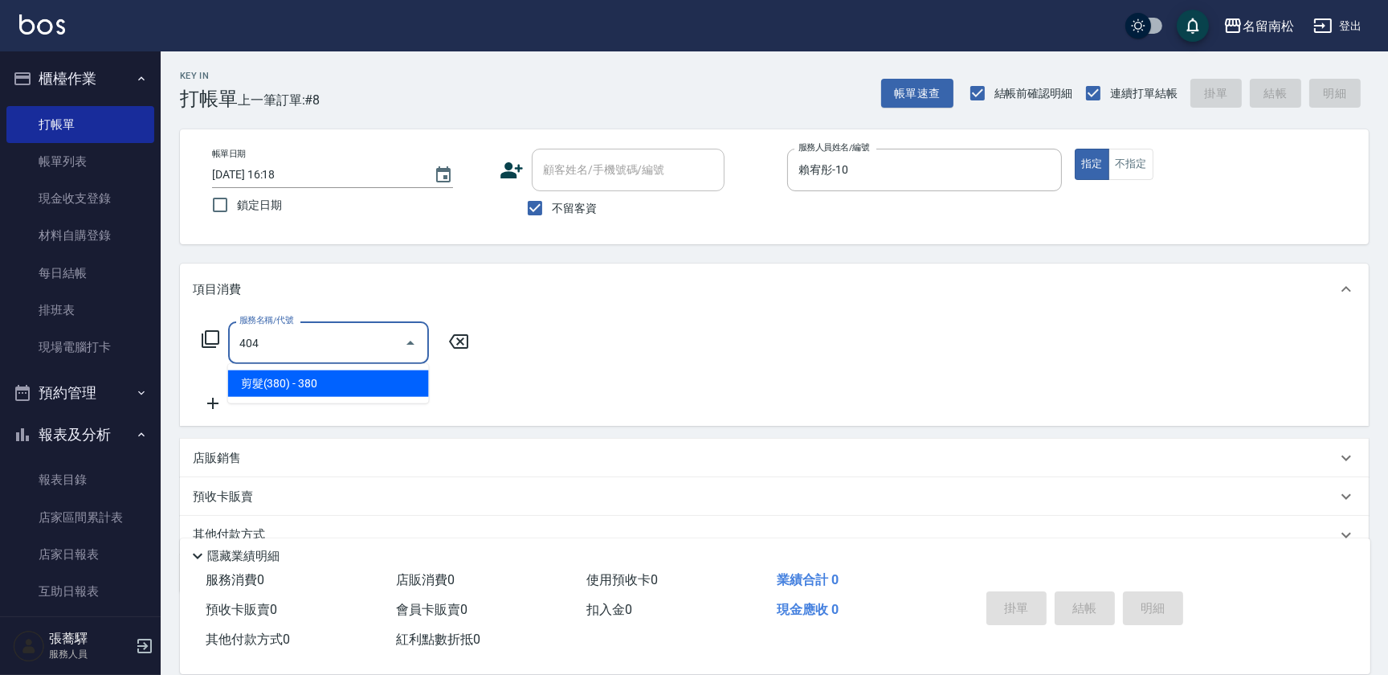
click at [316, 382] on span "剪髮(380) - 380" at bounding box center [328, 383] width 201 height 27
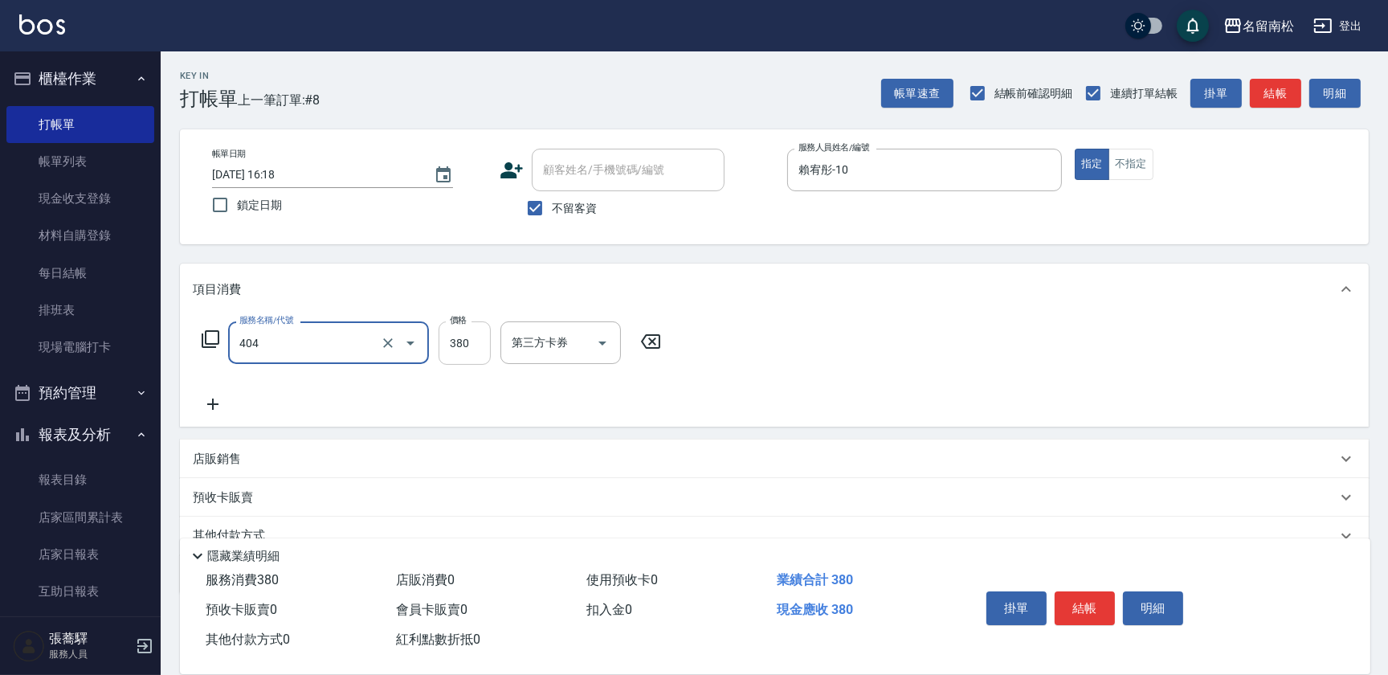
type input "剪髮(380)(404)"
click at [467, 341] on input "380" at bounding box center [465, 342] width 52 height 43
click at [454, 341] on input "4450" at bounding box center [465, 342] width 52 height 43
type input "450"
click at [1068, 599] on button "結帳" at bounding box center [1085, 608] width 60 height 34
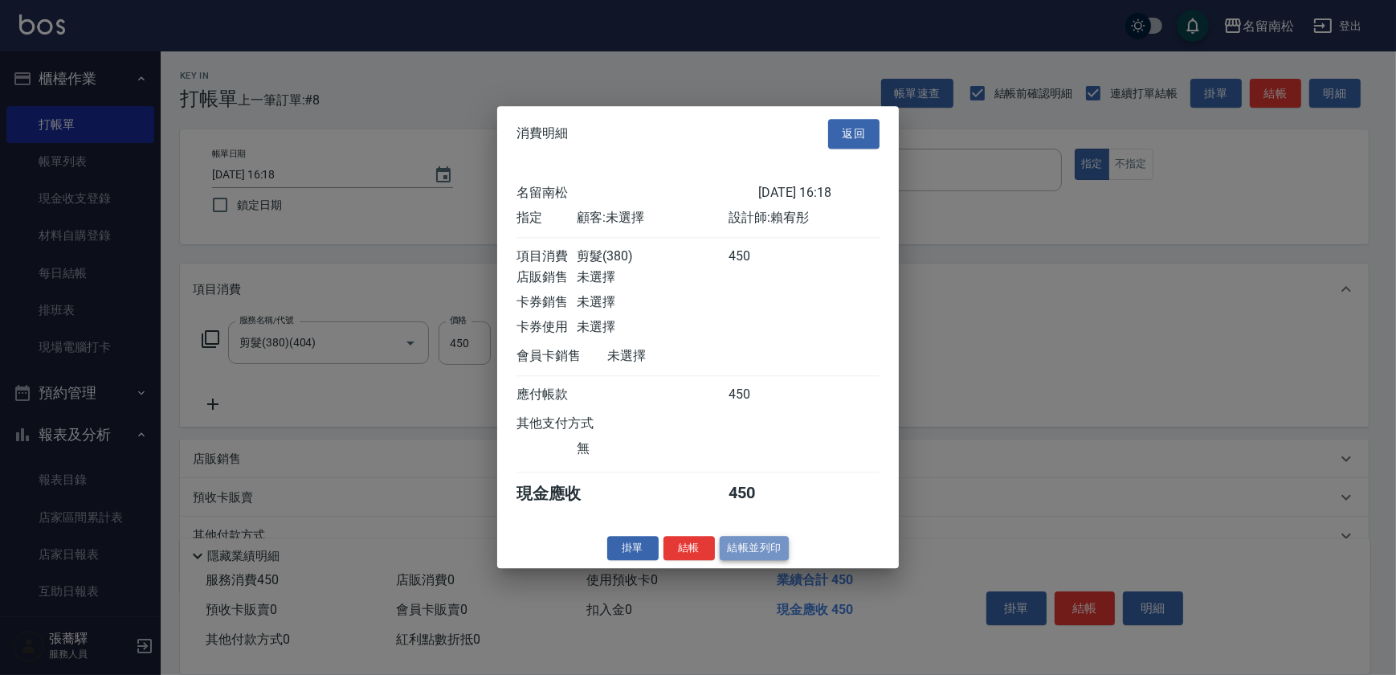
click at [756, 559] on button "結帳並列印" at bounding box center [755, 548] width 70 height 25
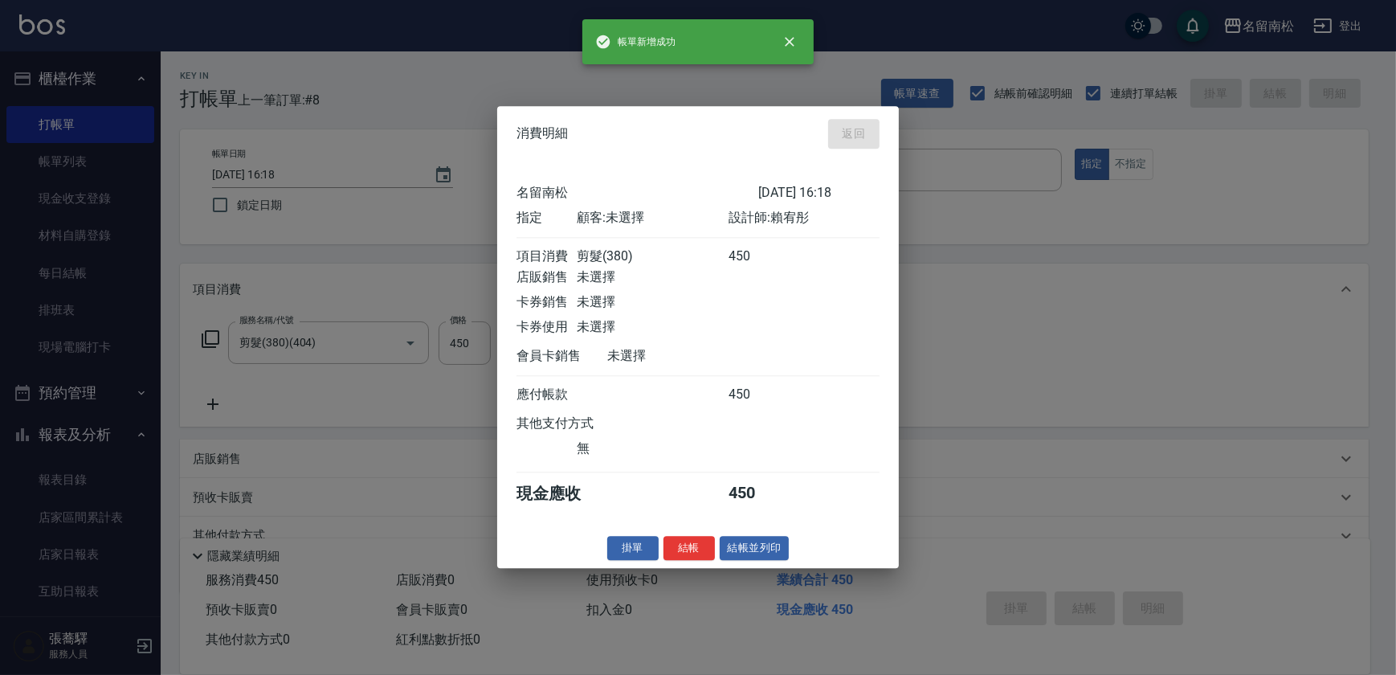
type input "[DATE] 16:19"
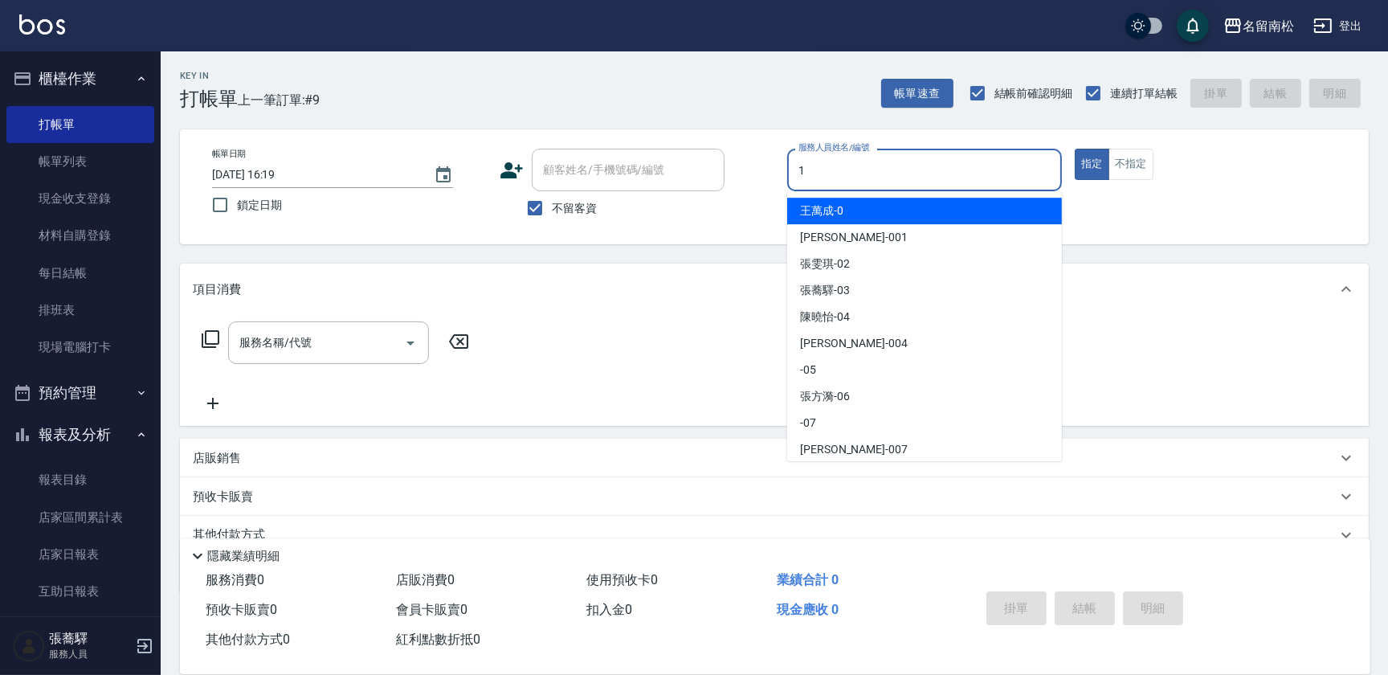
drag, startPoint x: 968, startPoint y: 179, endPoint x: 940, endPoint y: 211, distance: 42.7
click at [967, 178] on input "1" at bounding box center [924, 170] width 260 height 28
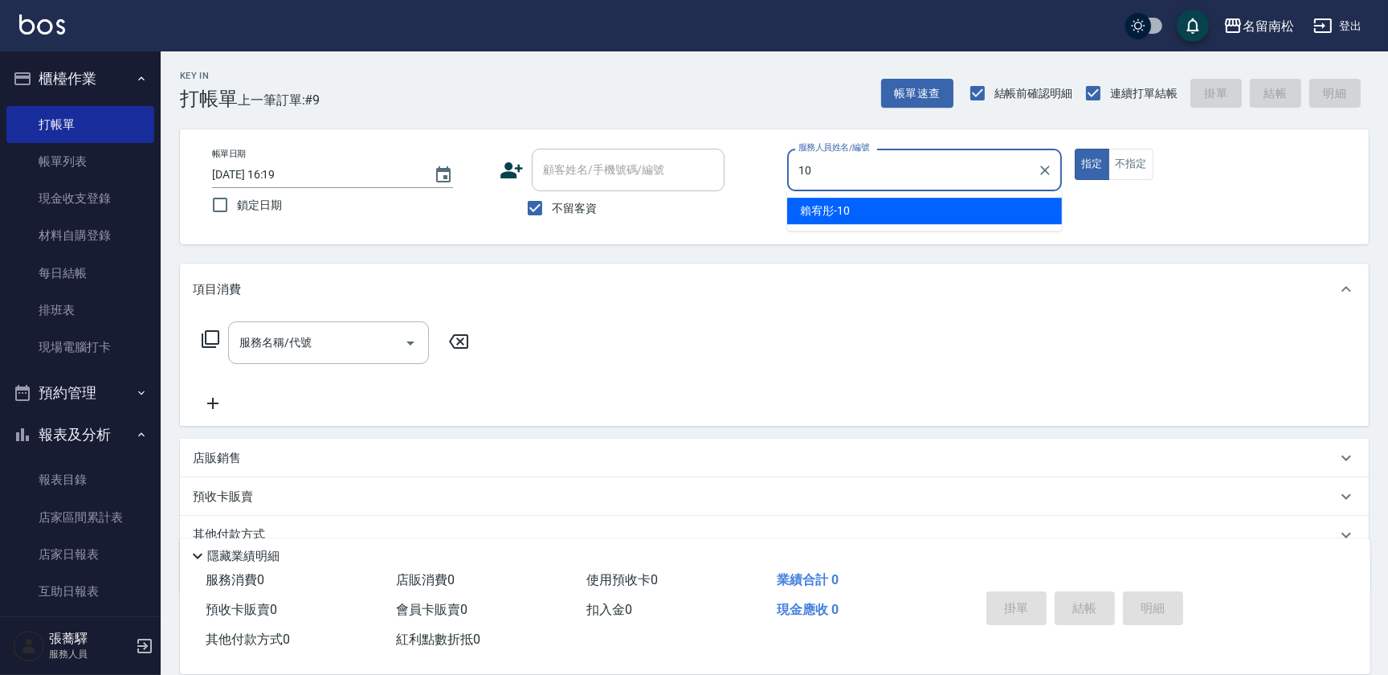
click at [938, 214] on div "[PERSON_NAME]-10" at bounding box center [924, 211] width 275 height 27
type input "賴宥彤-10"
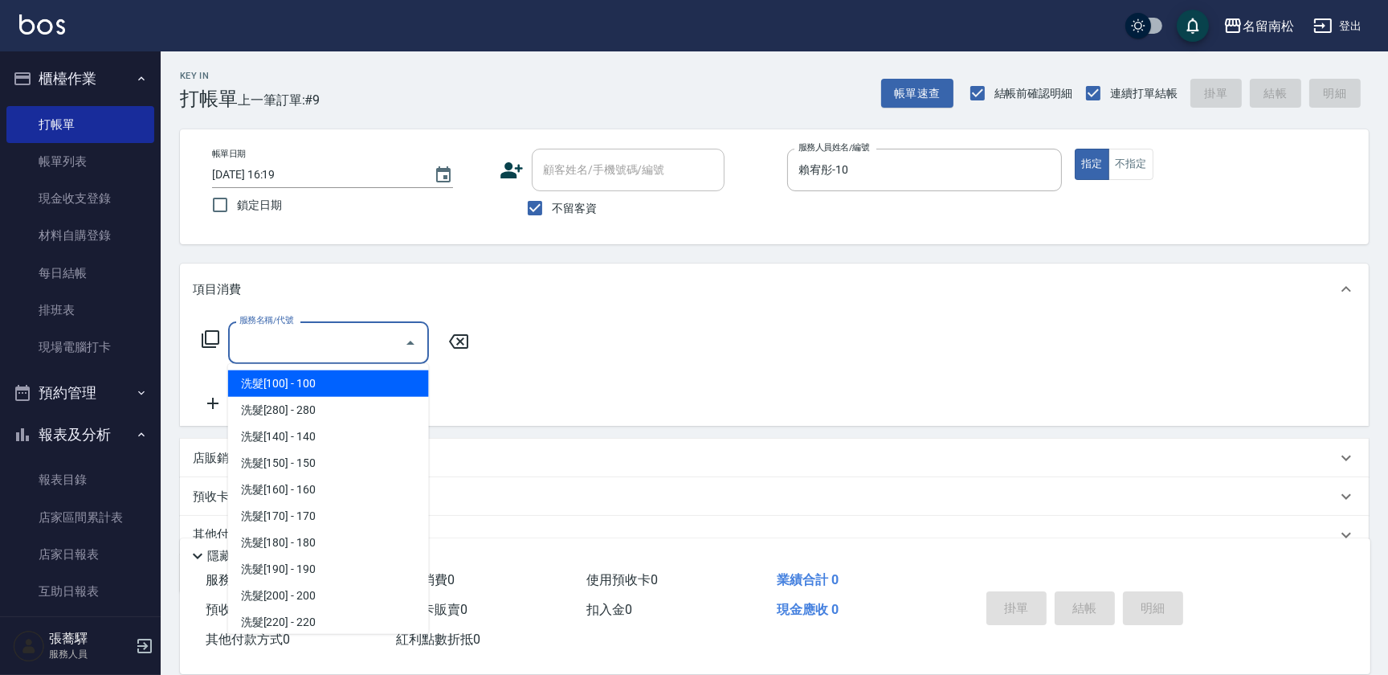
click at [353, 353] on input "服務名稱/代號" at bounding box center [316, 342] width 162 height 28
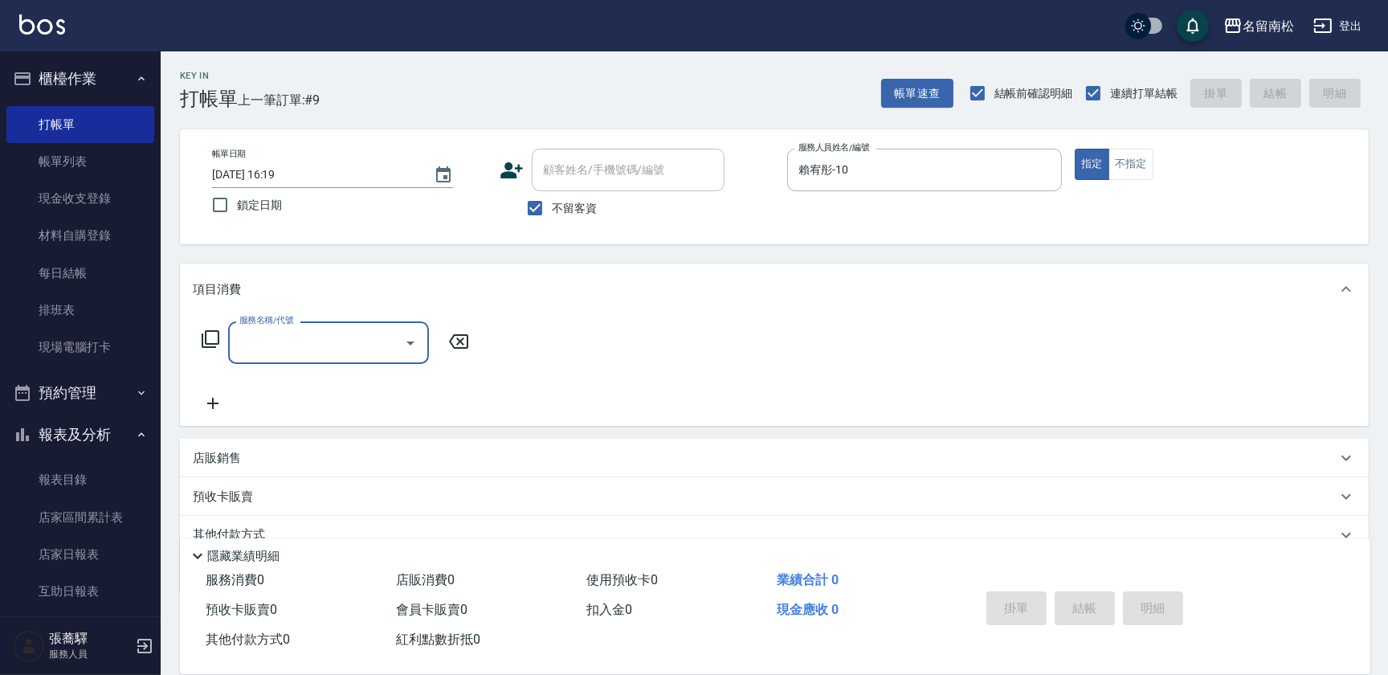
click at [358, 349] on input "服務名稱/代號" at bounding box center [316, 342] width 162 height 28
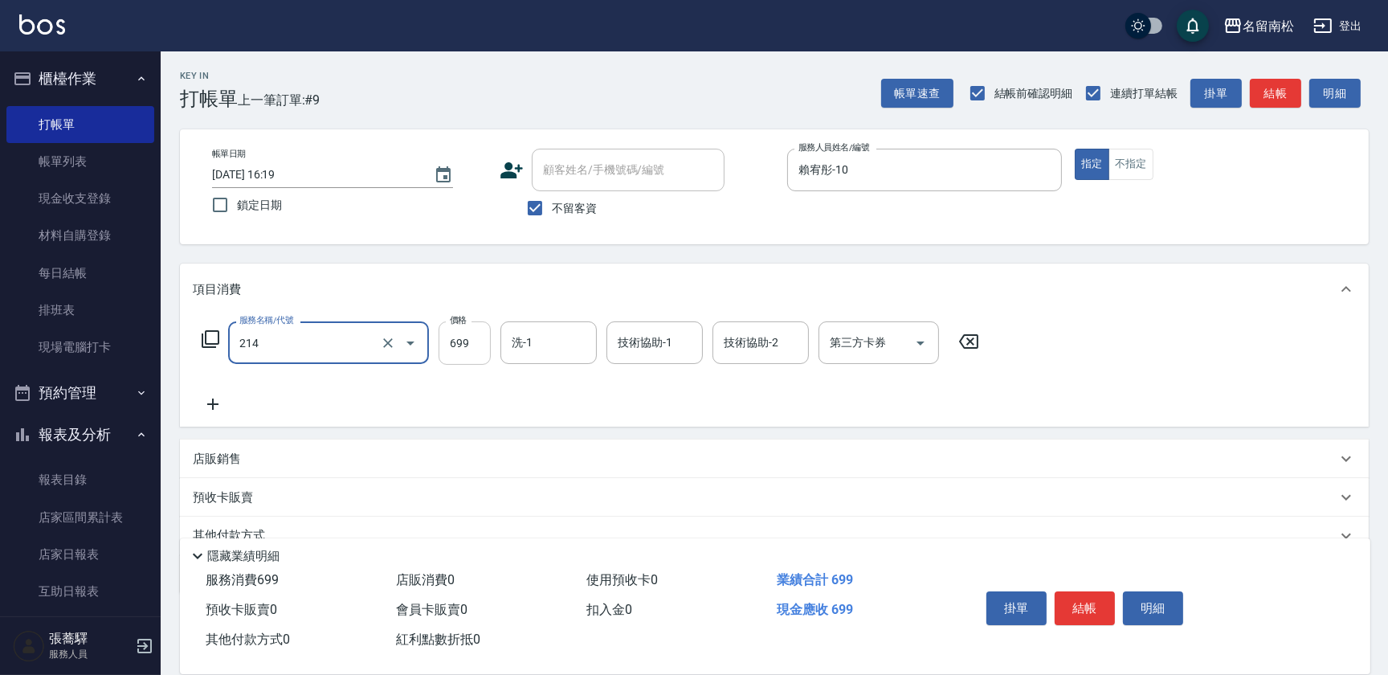
type input "滾珠洗髪699(214)"
click at [467, 332] on input "699" at bounding box center [465, 342] width 52 height 43
click at [454, 343] on input "7700" at bounding box center [465, 342] width 52 height 43
type input "700"
click at [542, 331] on input "洗-1" at bounding box center [549, 342] width 82 height 28
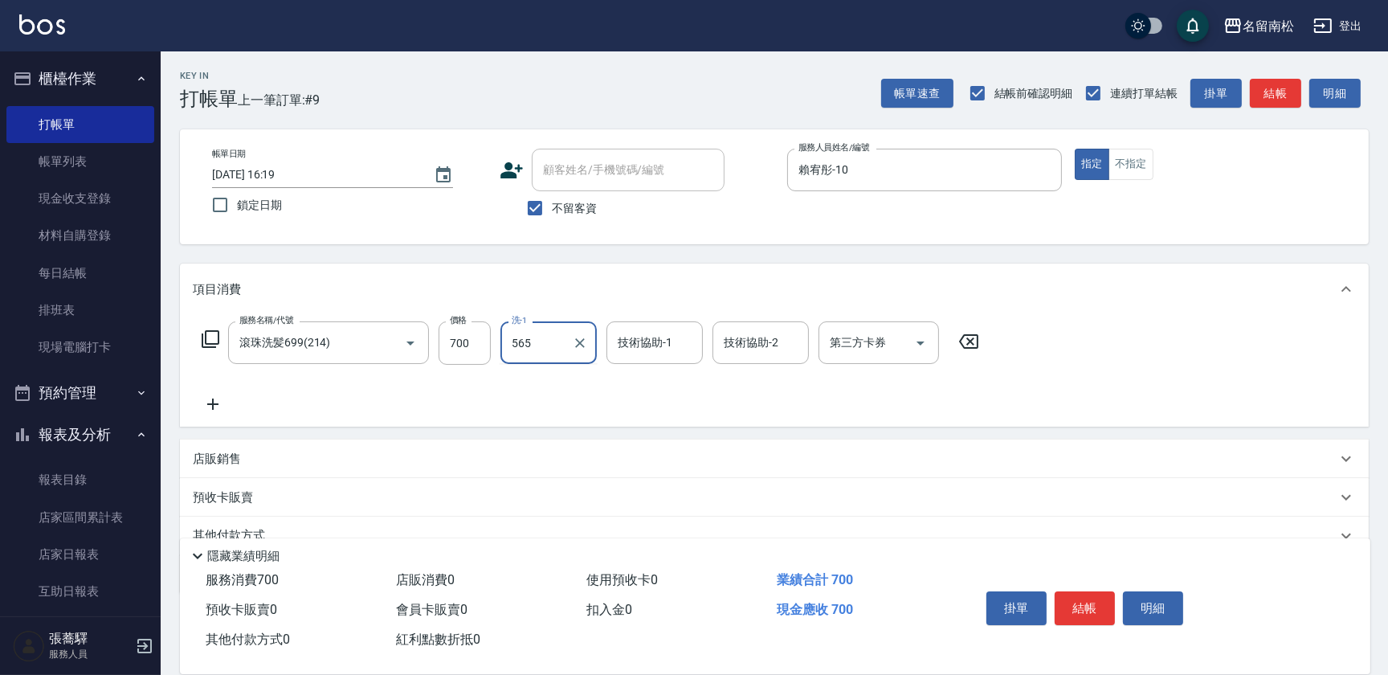
type input "565"
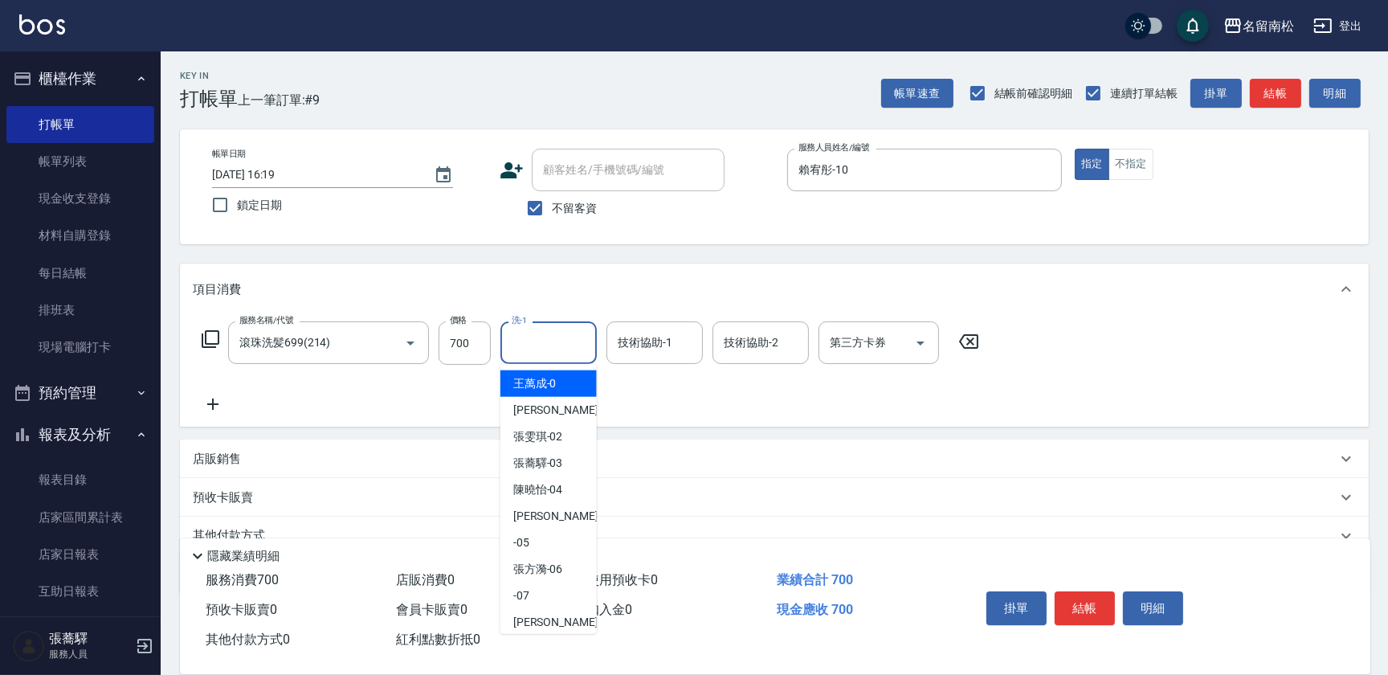
click at [546, 341] on input "洗-1" at bounding box center [549, 342] width 82 height 28
type input "呂秀貞-55"
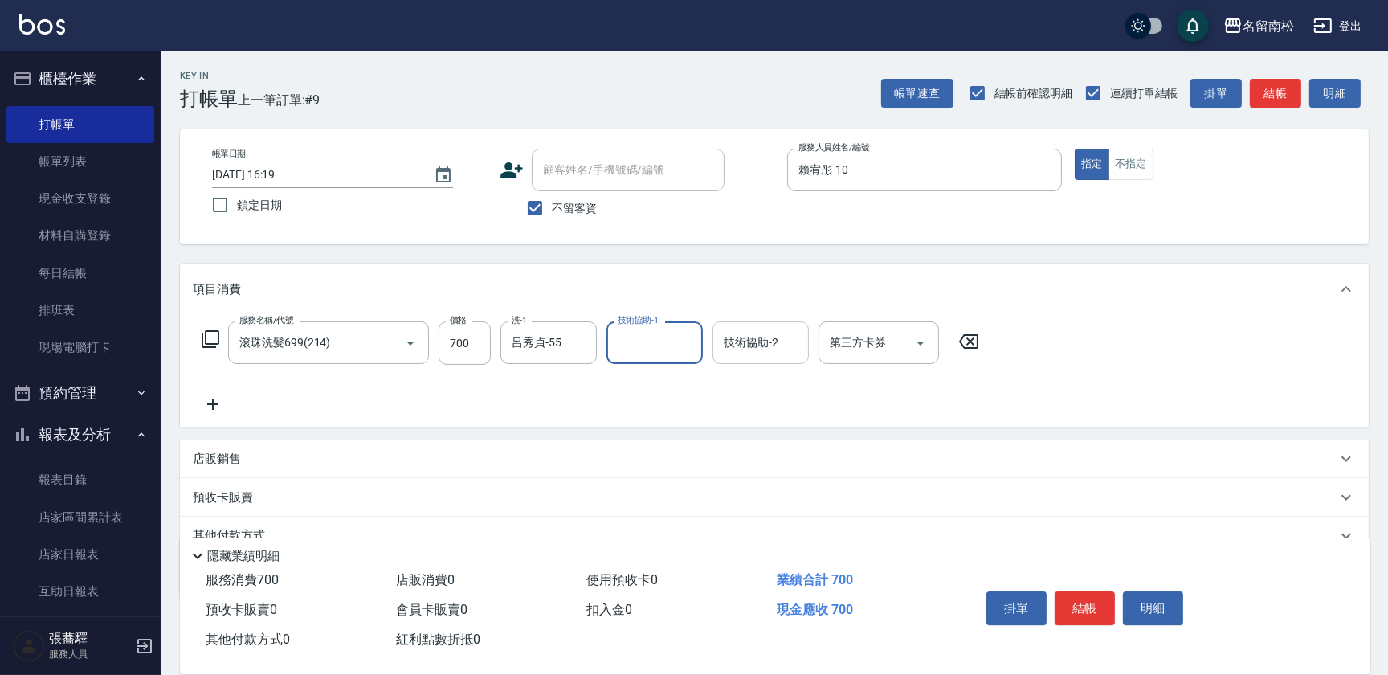
click at [736, 343] on input "技術協助-2" at bounding box center [761, 342] width 82 height 28
click at [741, 375] on span "[PERSON_NAME]-10" at bounding box center [750, 383] width 50 height 17
type input "賴宥彤-10"
click at [1084, 606] on button "結帳" at bounding box center [1085, 608] width 60 height 34
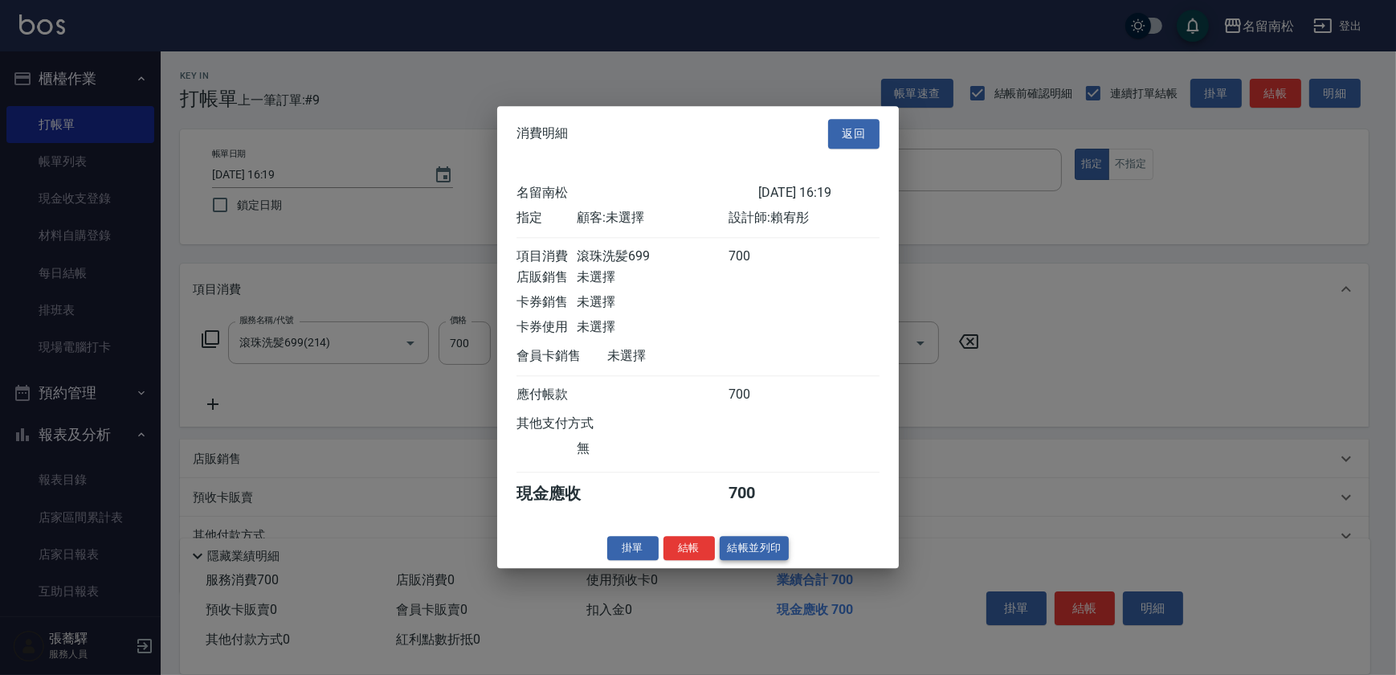
click at [741, 553] on button "結帳並列印" at bounding box center [755, 548] width 70 height 25
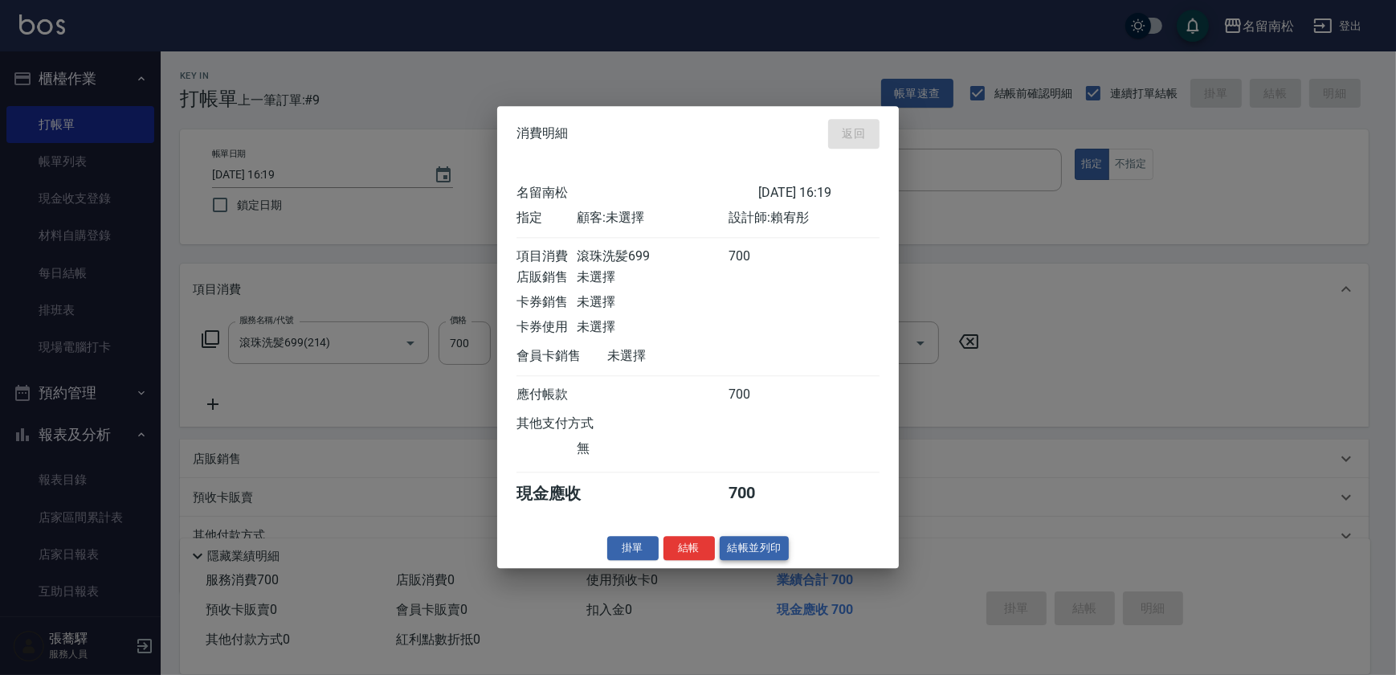
type input "[DATE] 16:20"
